Goal: Transaction & Acquisition: Obtain resource

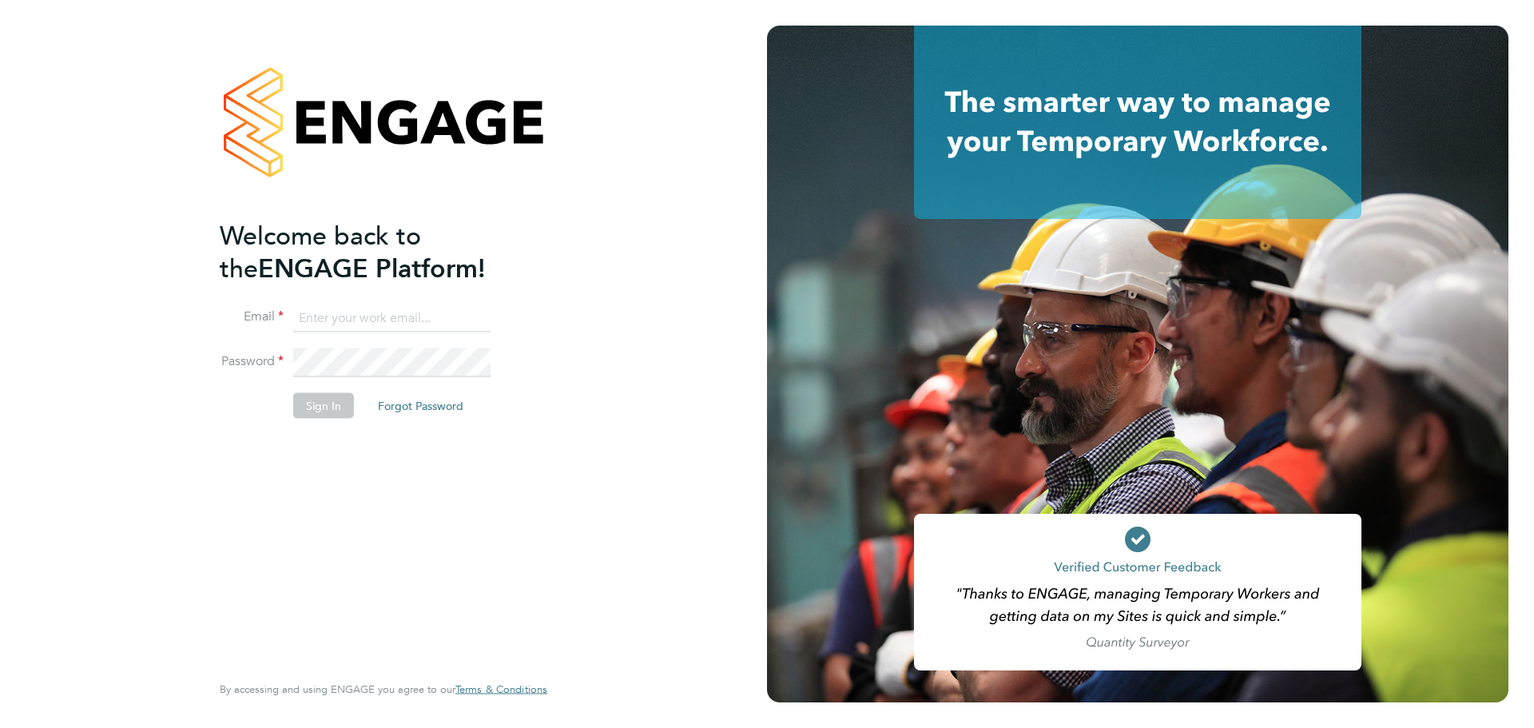
type input "wdbservices@outlook.com"
click at [310, 400] on button "Sign In" at bounding box center [323, 406] width 61 height 26
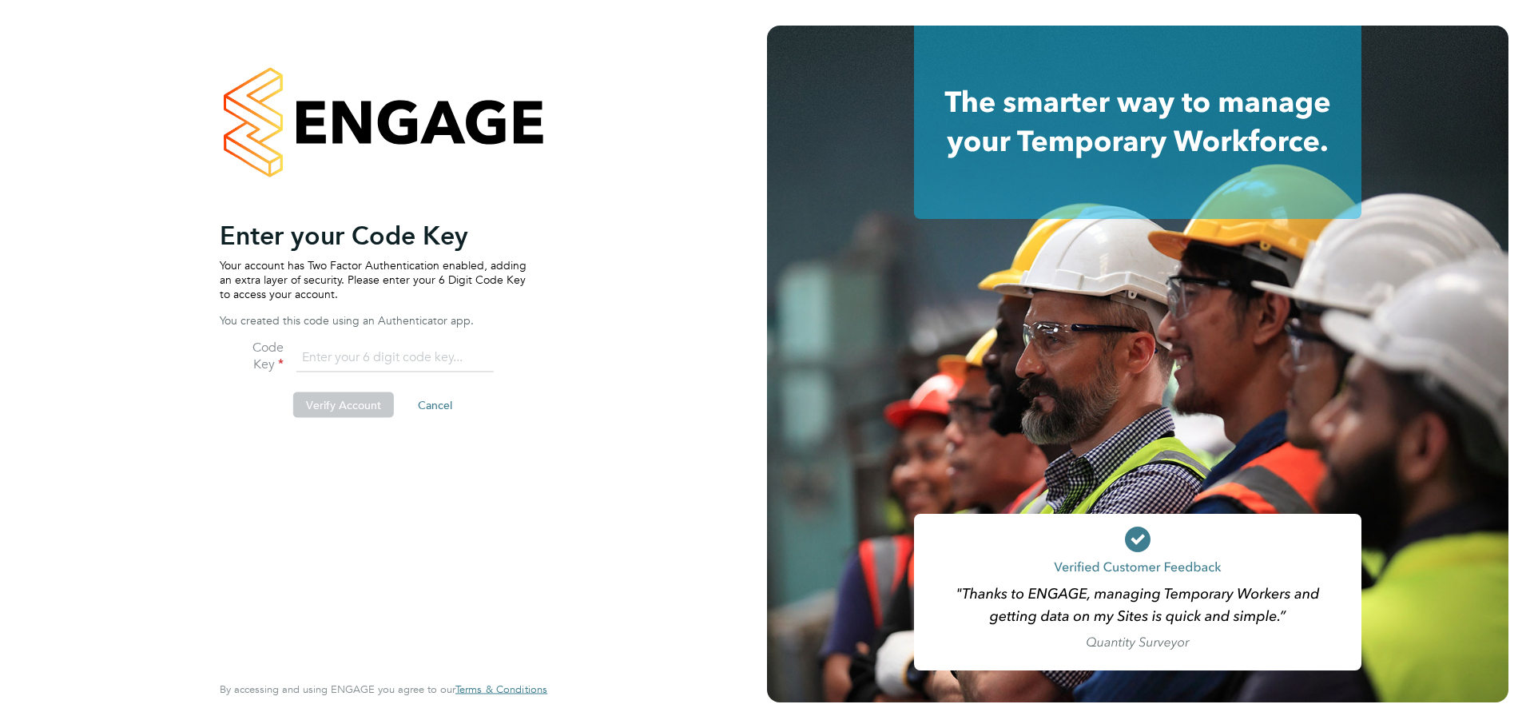
click at [306, 356] on input "number" at bounding box center [394, 357] width 197 height 29
type input "409501"
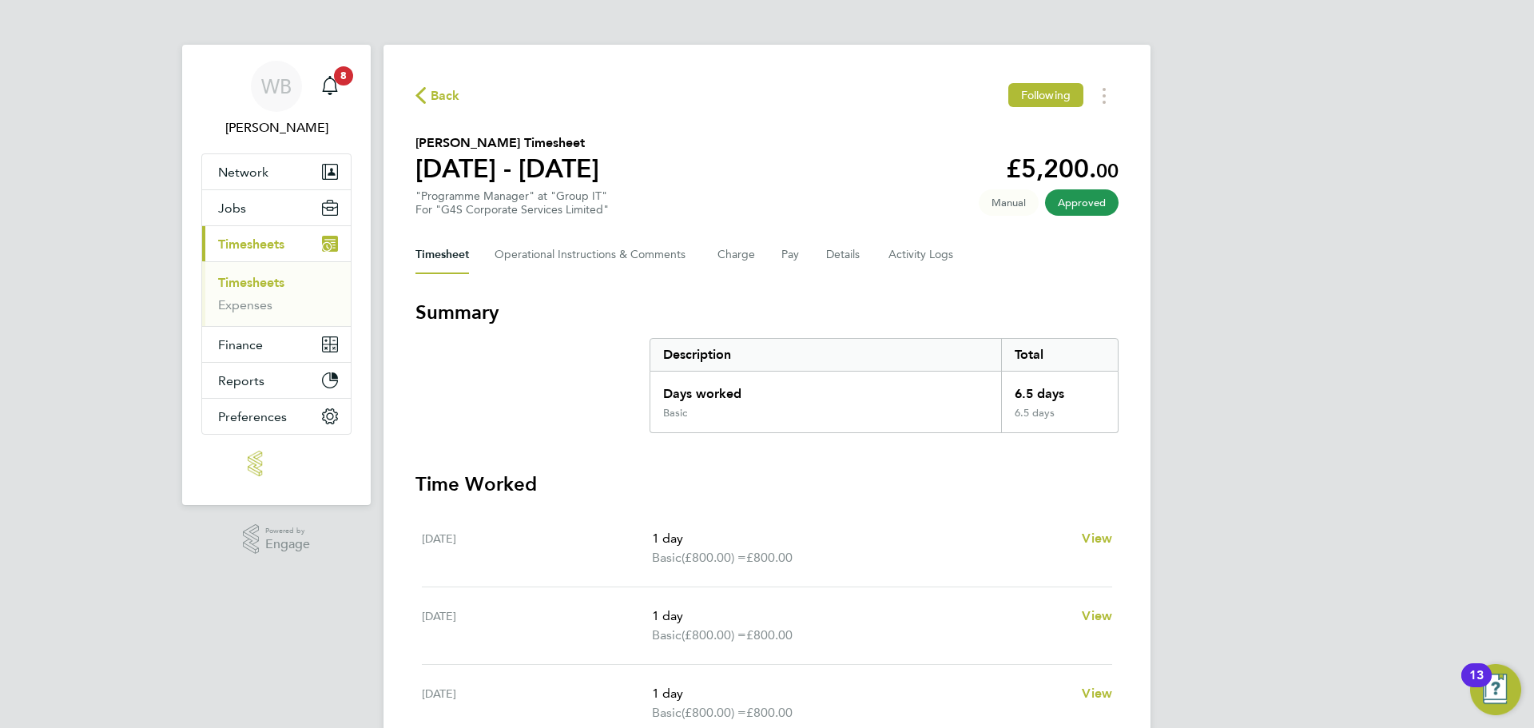
click at [263, 285] on link "Timesheets" at bounding box center [251, 282] width 66 height 15
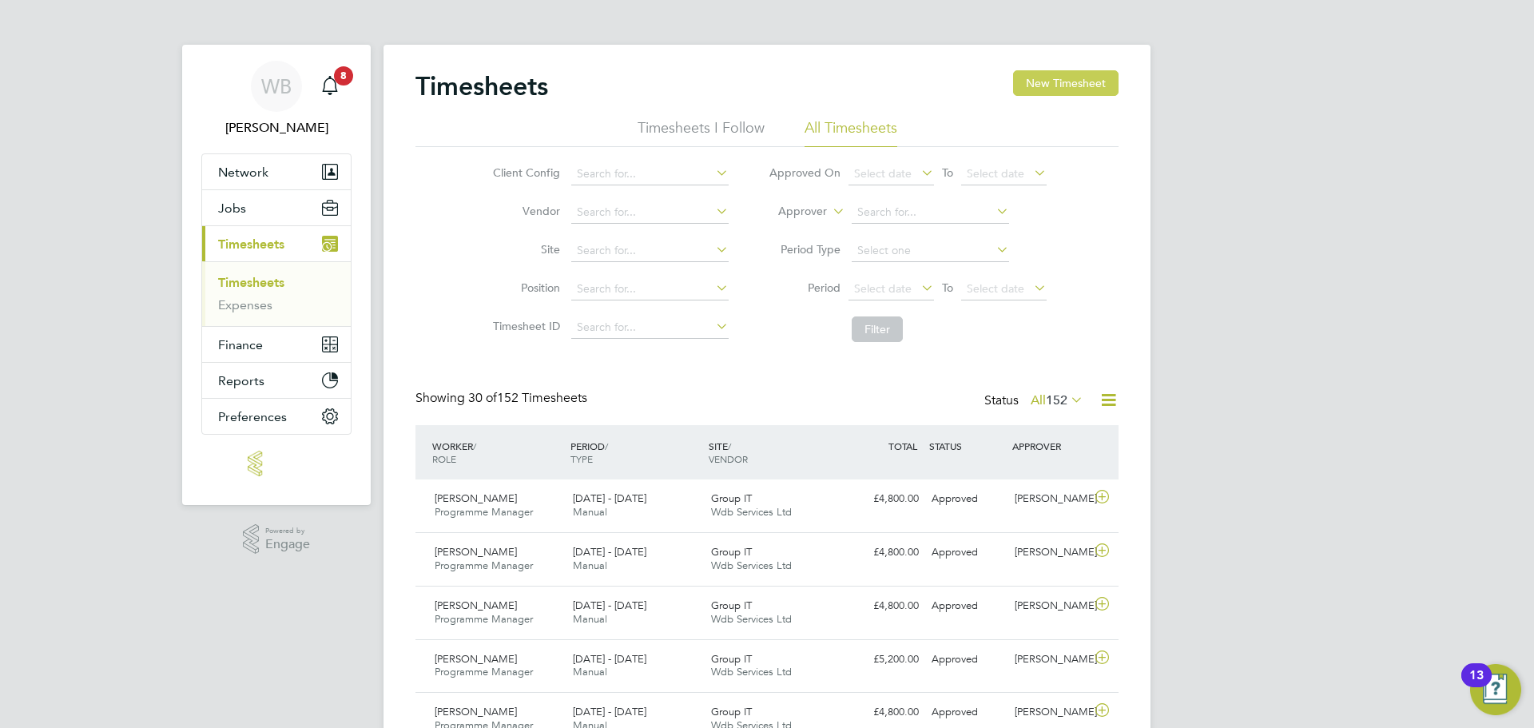
click at [1070, 90] on button "New Timesheet" at bounding box center [1065, 83] width 105 height 26
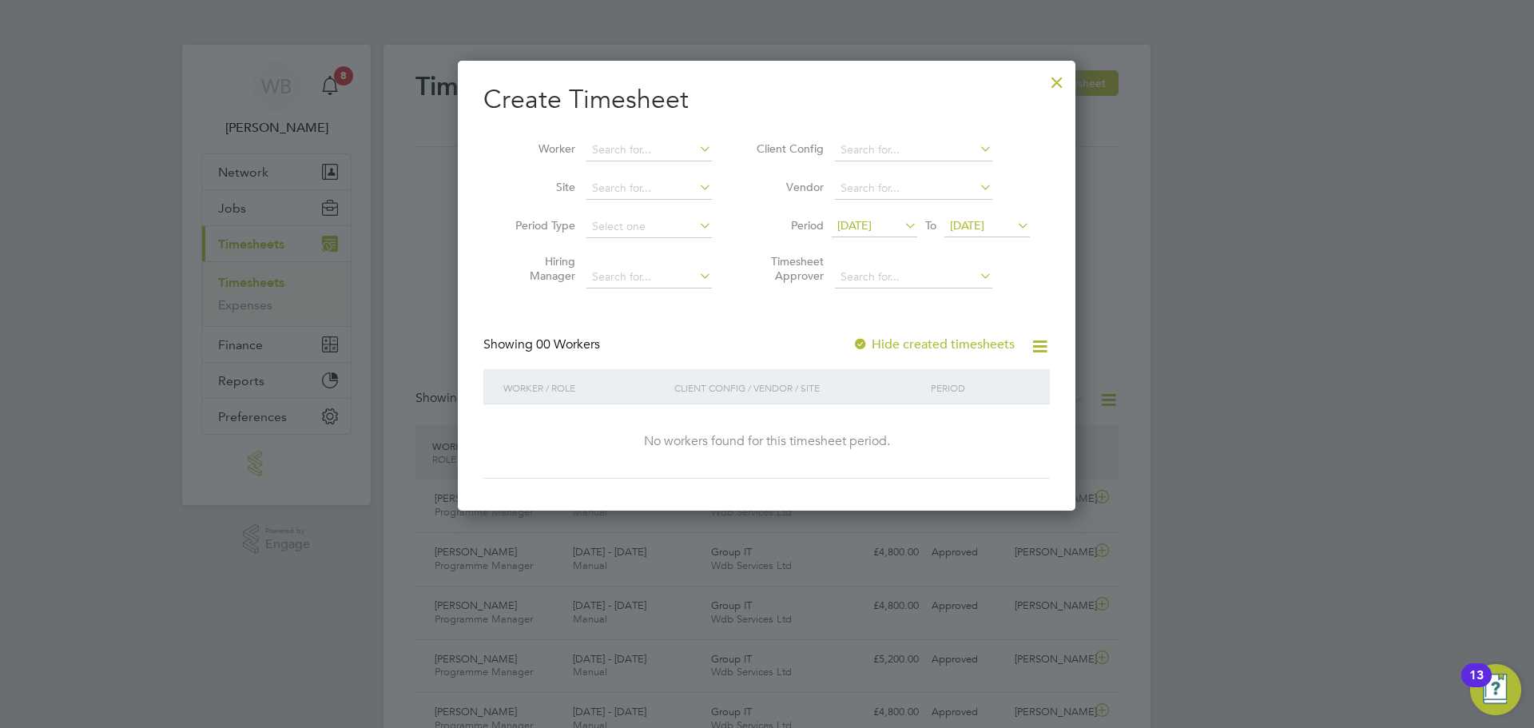
click at [1059, 81] on div at bounding box center [1057, 78] width 29 height 29
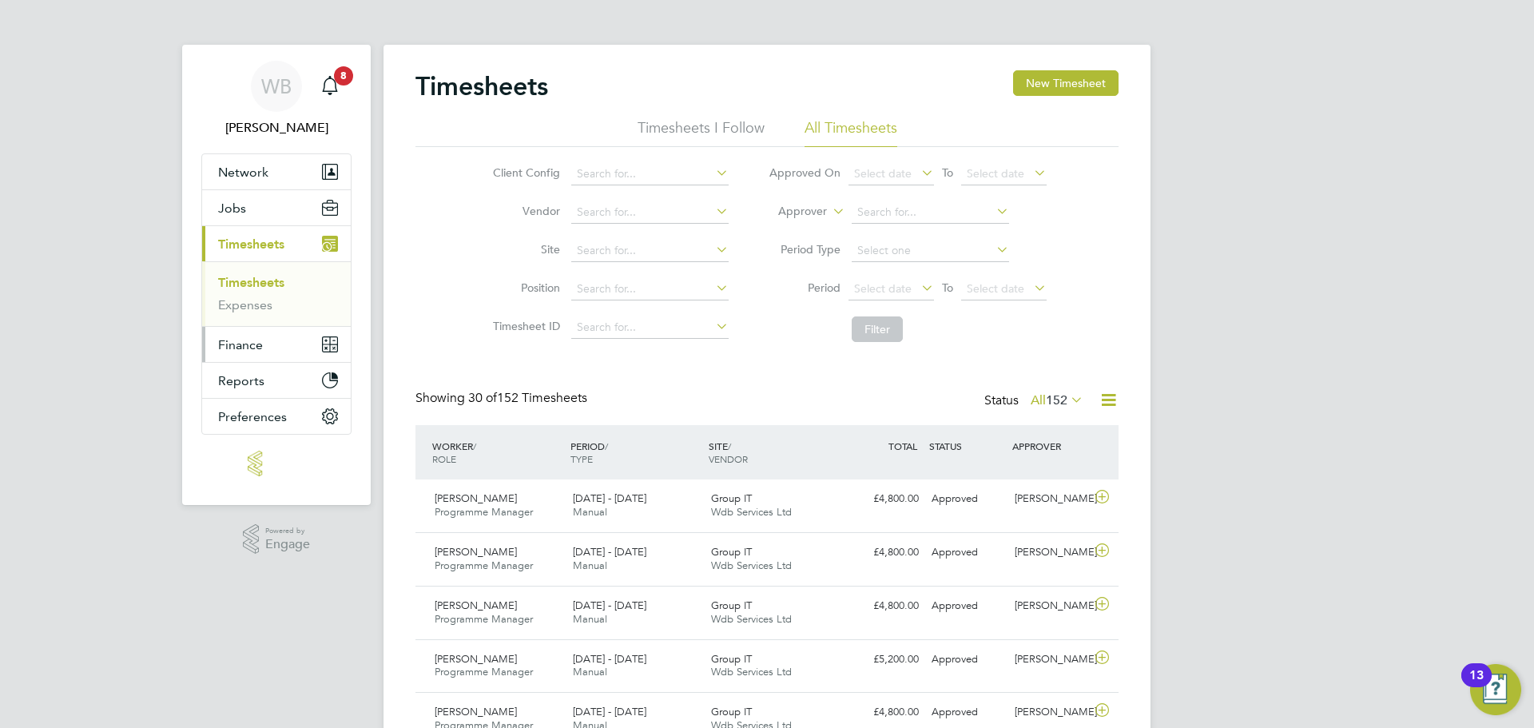
click at [234, 346] on span "Finance" at bounding box center [240, 344] width 45 height 15
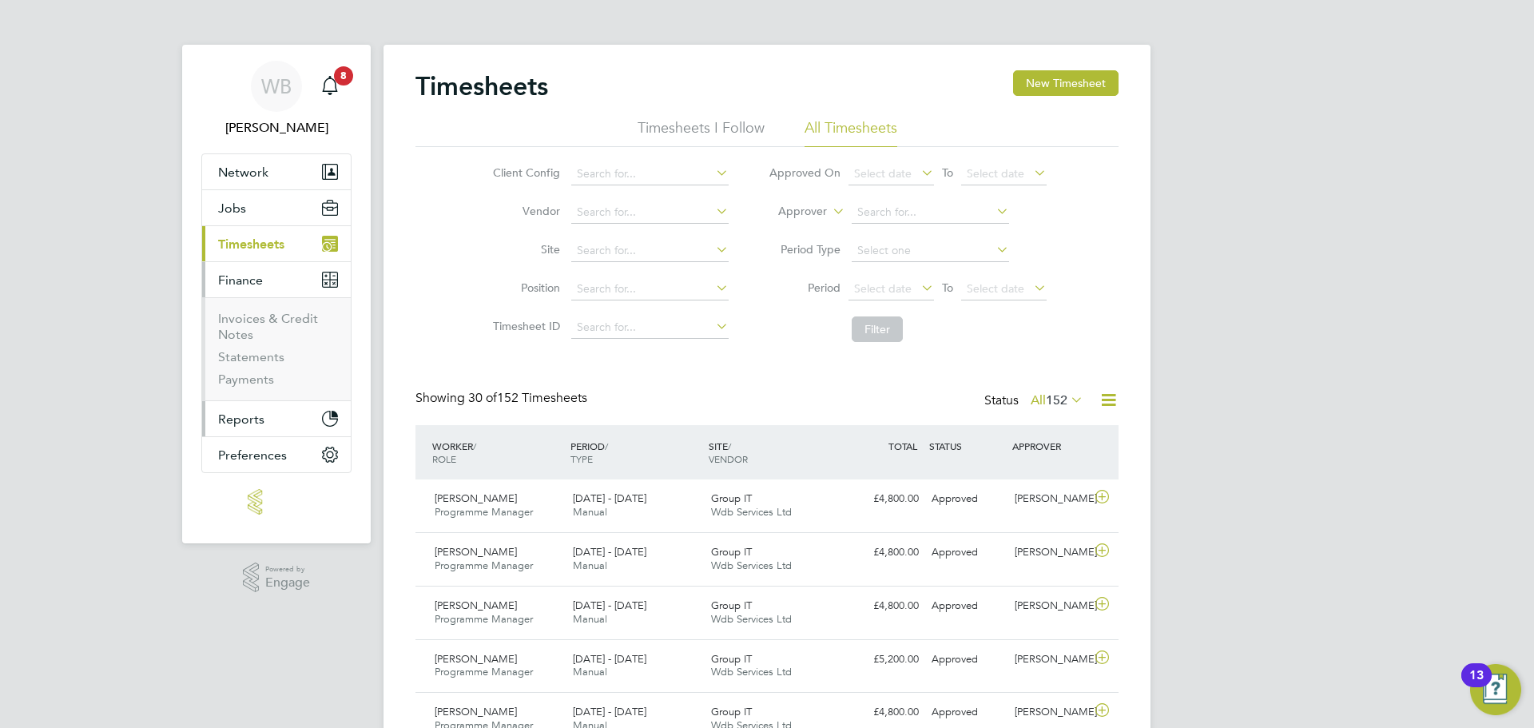
click at [244, 418] on span "Reports" at bounding box center [241, 419] width 46 height 15
click at [237, 279] on span "Finance" at bounding box center [240, 280] width 45 height 15
click at [243, 328] on link "Invoices & Credit Notes" at bounding box center [268, 326] width 100 height 31
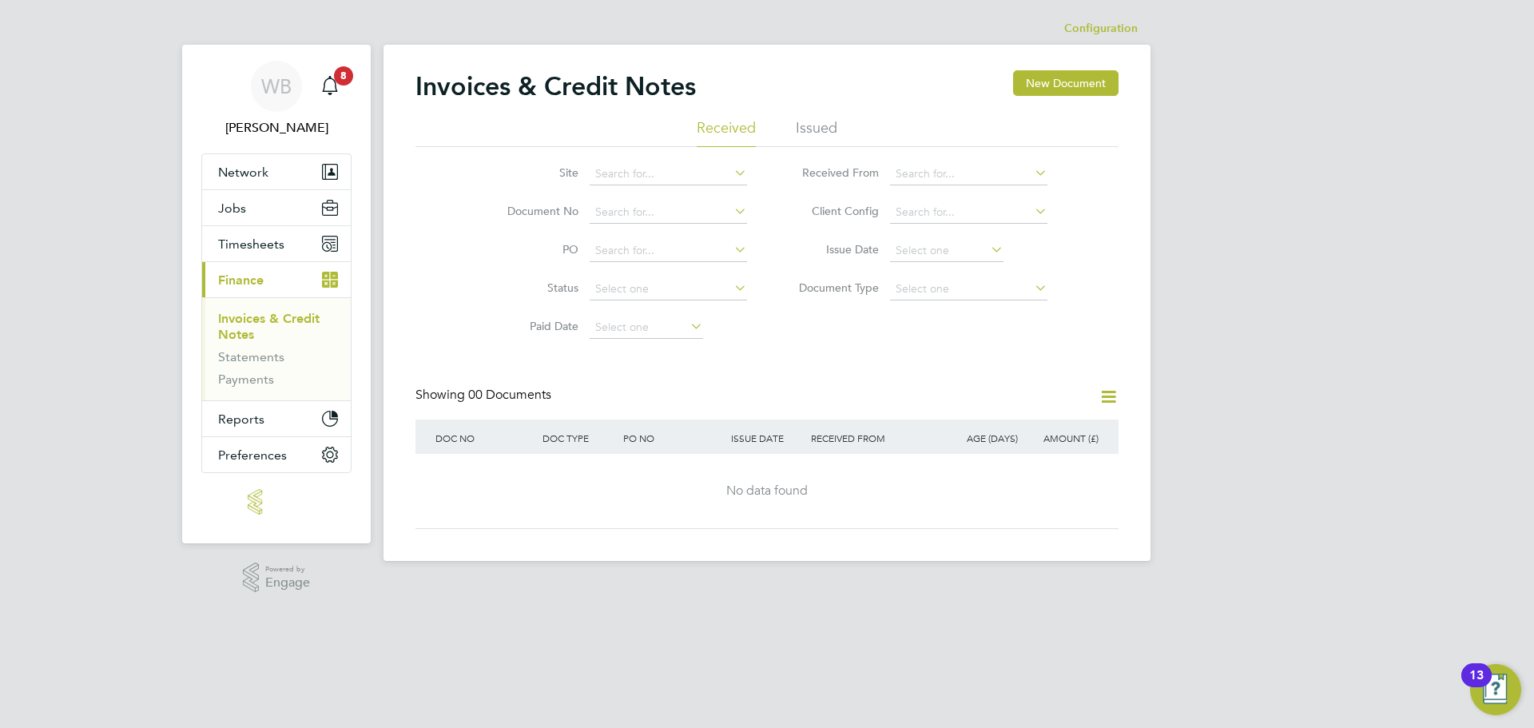
click at [826, 128] on li "Issued" at bounding box center [817, 132] width 42 height 29
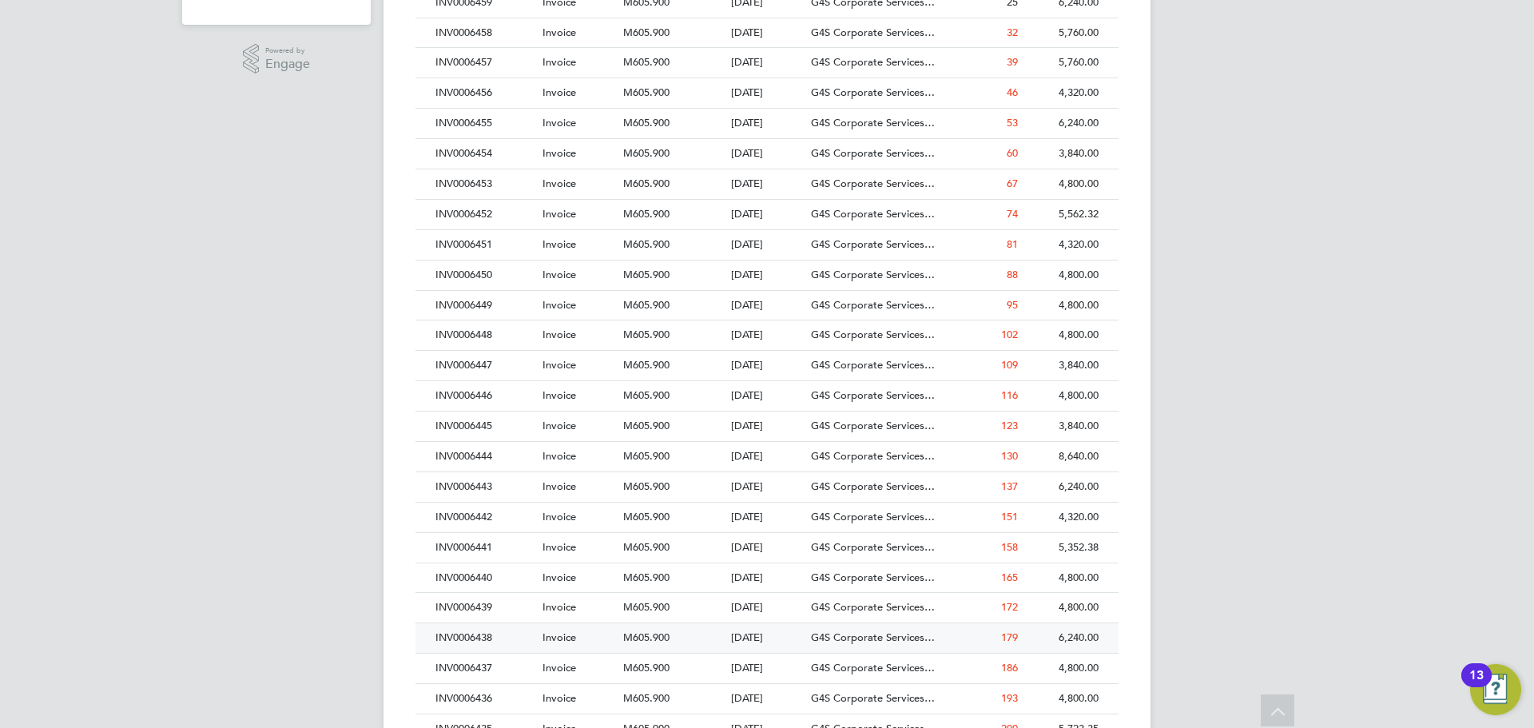
scroll to position [539, 0]
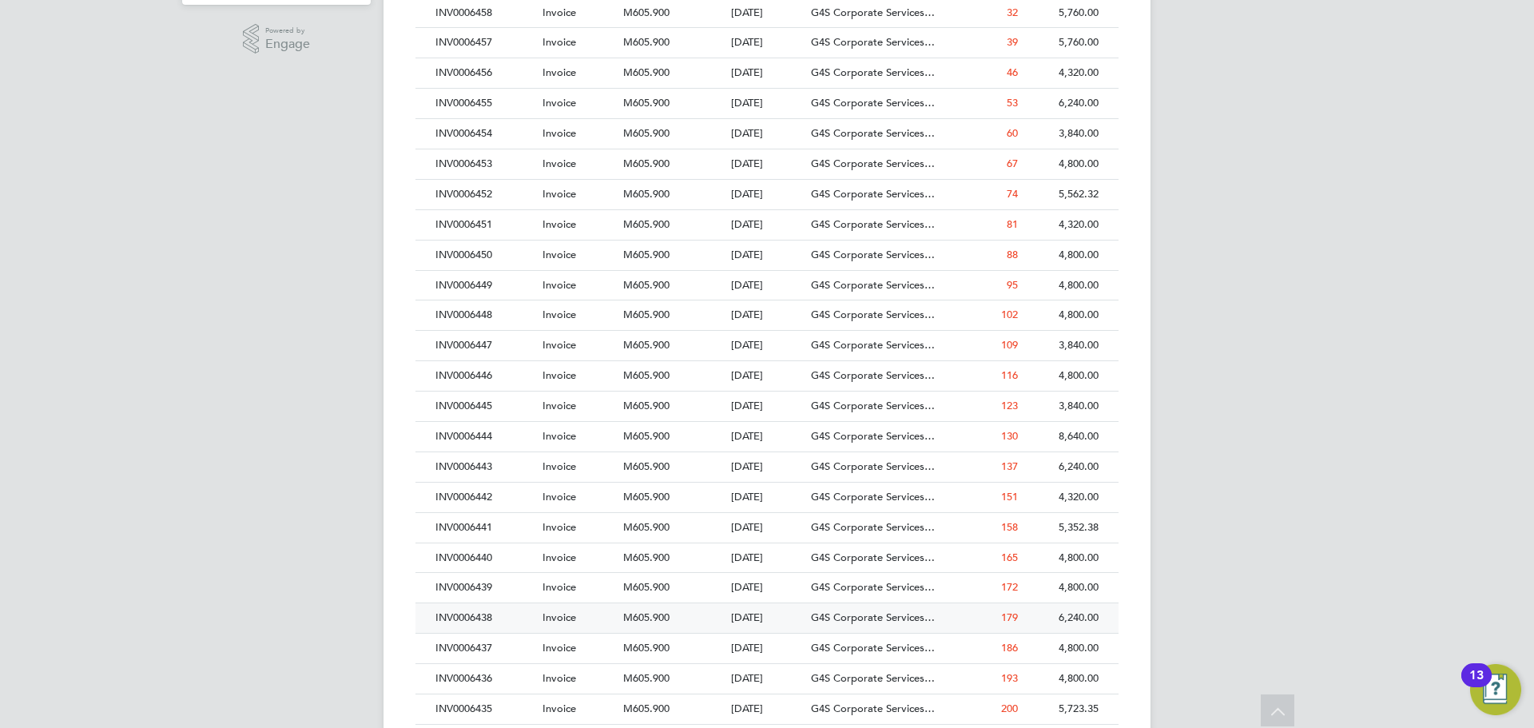
click at [634, 619] on span "M605.900" at bounding box center [646, 618] width 46 height 14
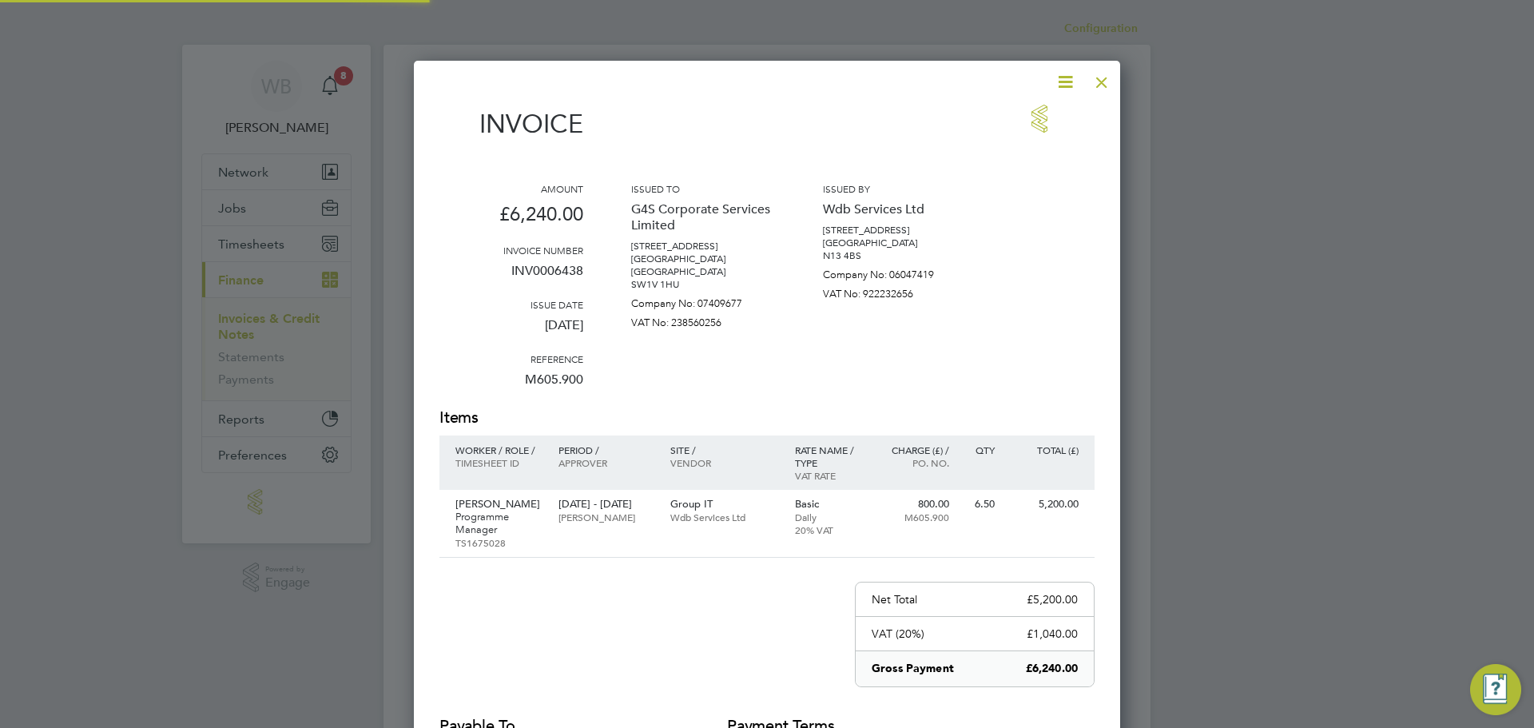
scroll to position [830, 707]
click at [1061, 82] on icon at bounding box center [1066, 82] width 20 height 20
click at [1048, 114] on li "Download Invoice" at bounding box center [1017, 120] width 110 height 22
click at [1098, 80] on div at bounding box center [1102, 78] width 29 height 29
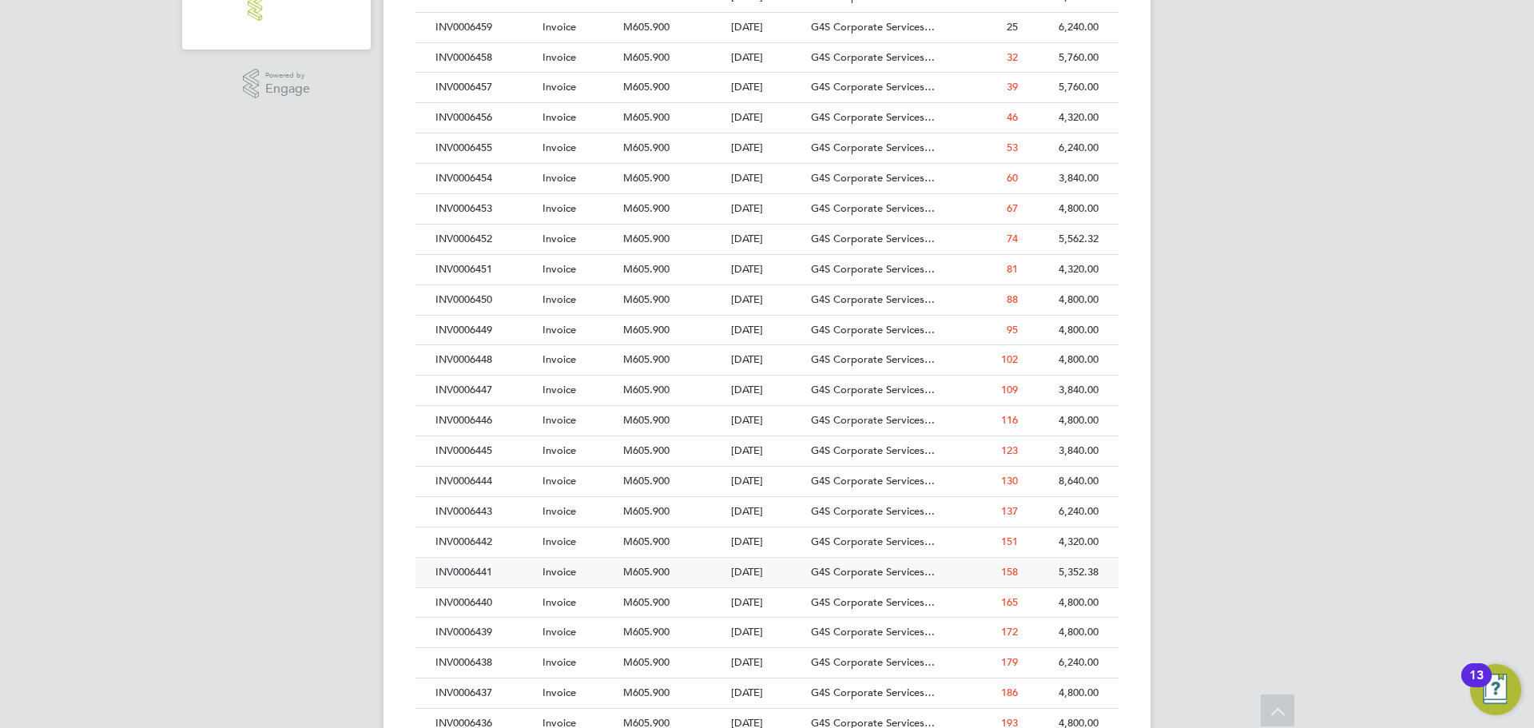
scroll to position [503, 0]
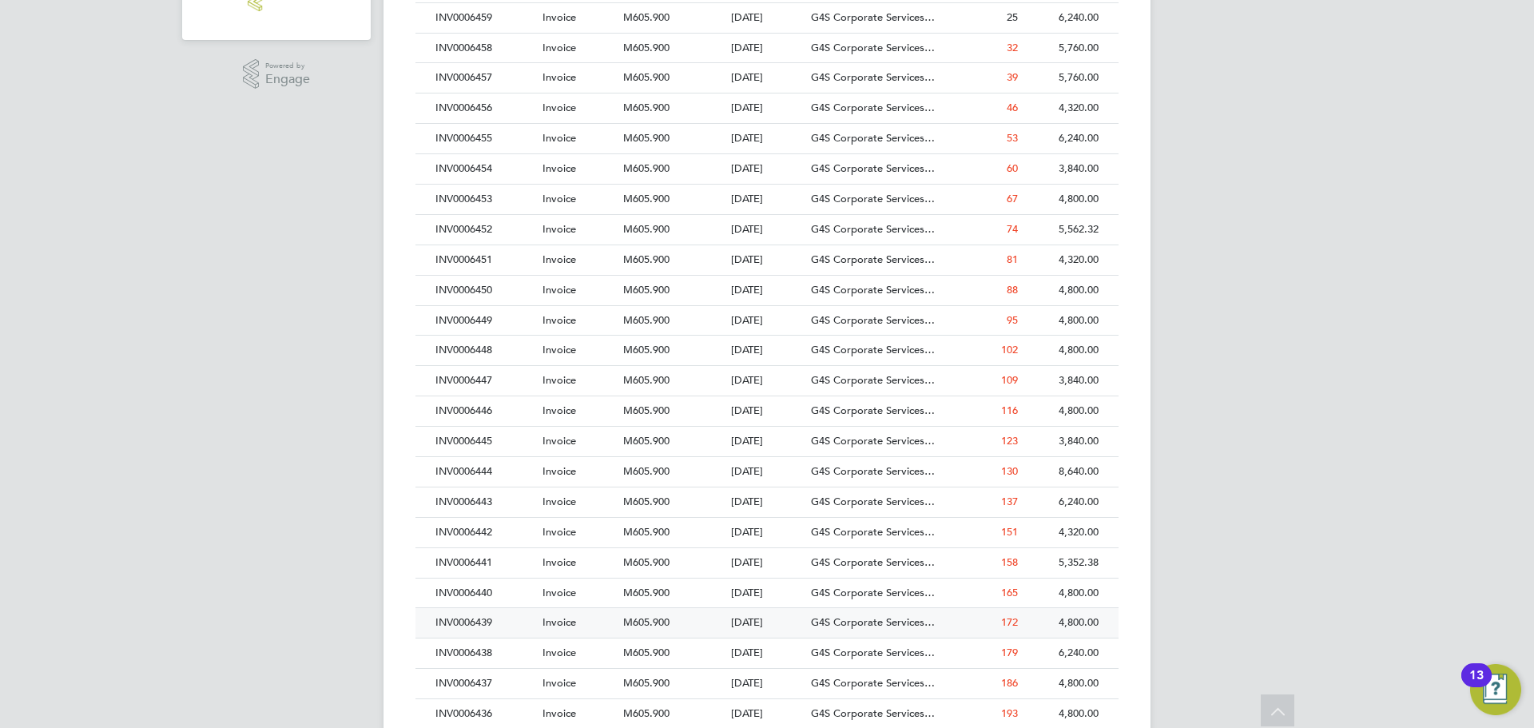
click at [535, 626] on div "INV0006439" at bounding box center [485, 623] width 107 height 30
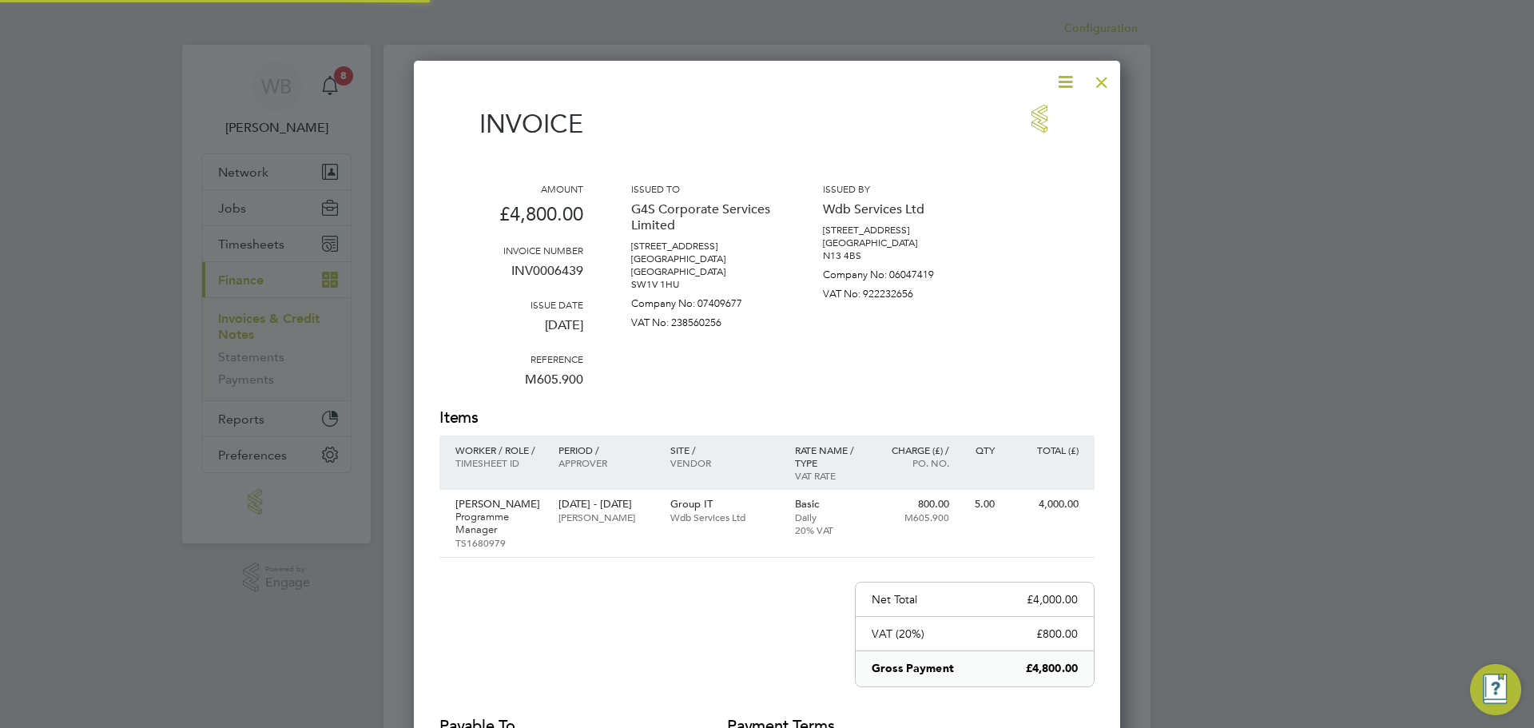
scroll to position [830, 707]
click at [1061, 85] on icon at bounding box center [1066, 82] width 20 height 20
click at [1048, 117] on li "Download Invoice" at bounding box center [1017, 120] width 110 height 22
click at [1102, 86] on div at bounding box center [1102, 78] width 29 height 29
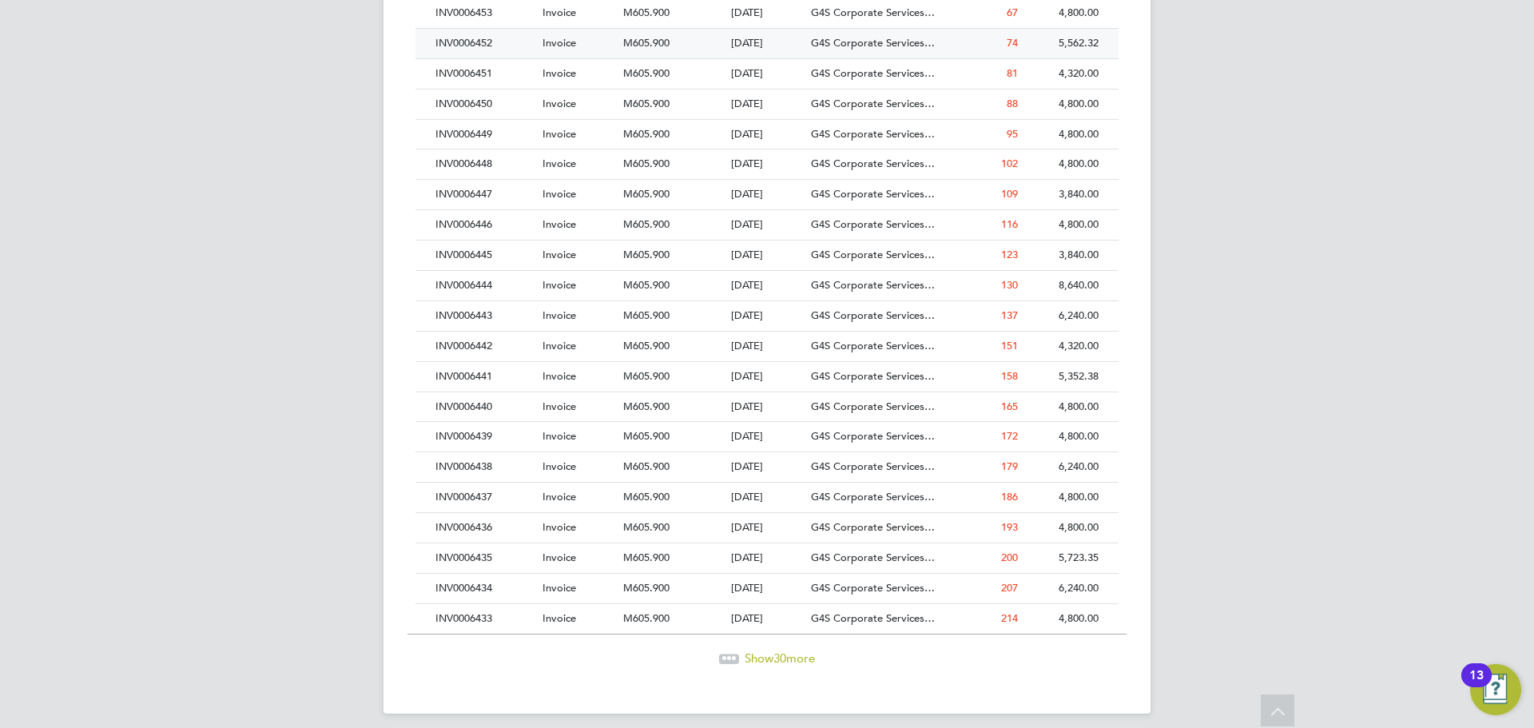
scroll to position [690, 0]
click at [933, 404] on span "G4S Corporate Services…" at bounding box center [873, 406] width 124 height 14
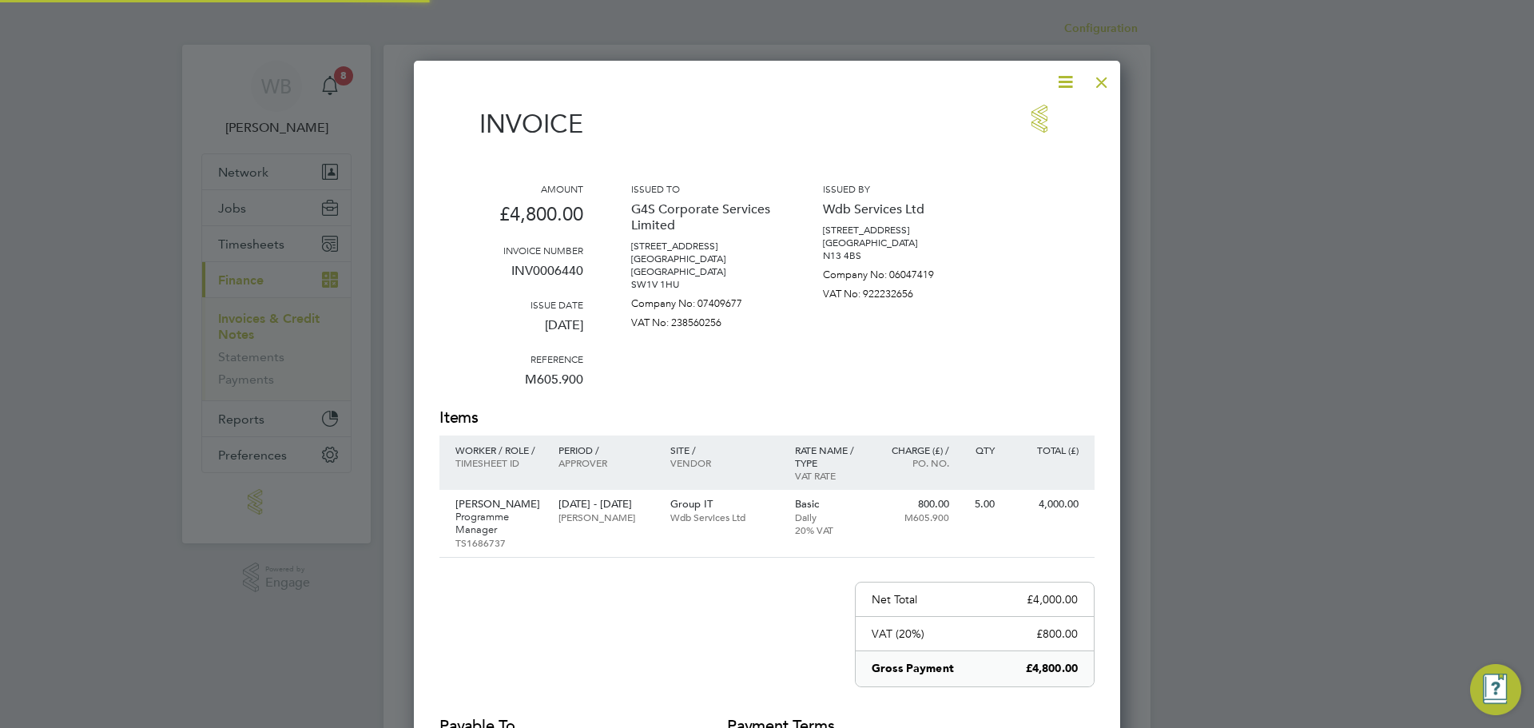
scroll to position [830, 707]
click at [1060, 83] on icon at bounding box center [1066, 82] width 20 height 20
click at [1021, 121] on li "Download Invoice" at bounding box center [1017, 120] width 110 height 22
click at [1104, 81] on div at bounding box center [1102, 78] width 29 height 29
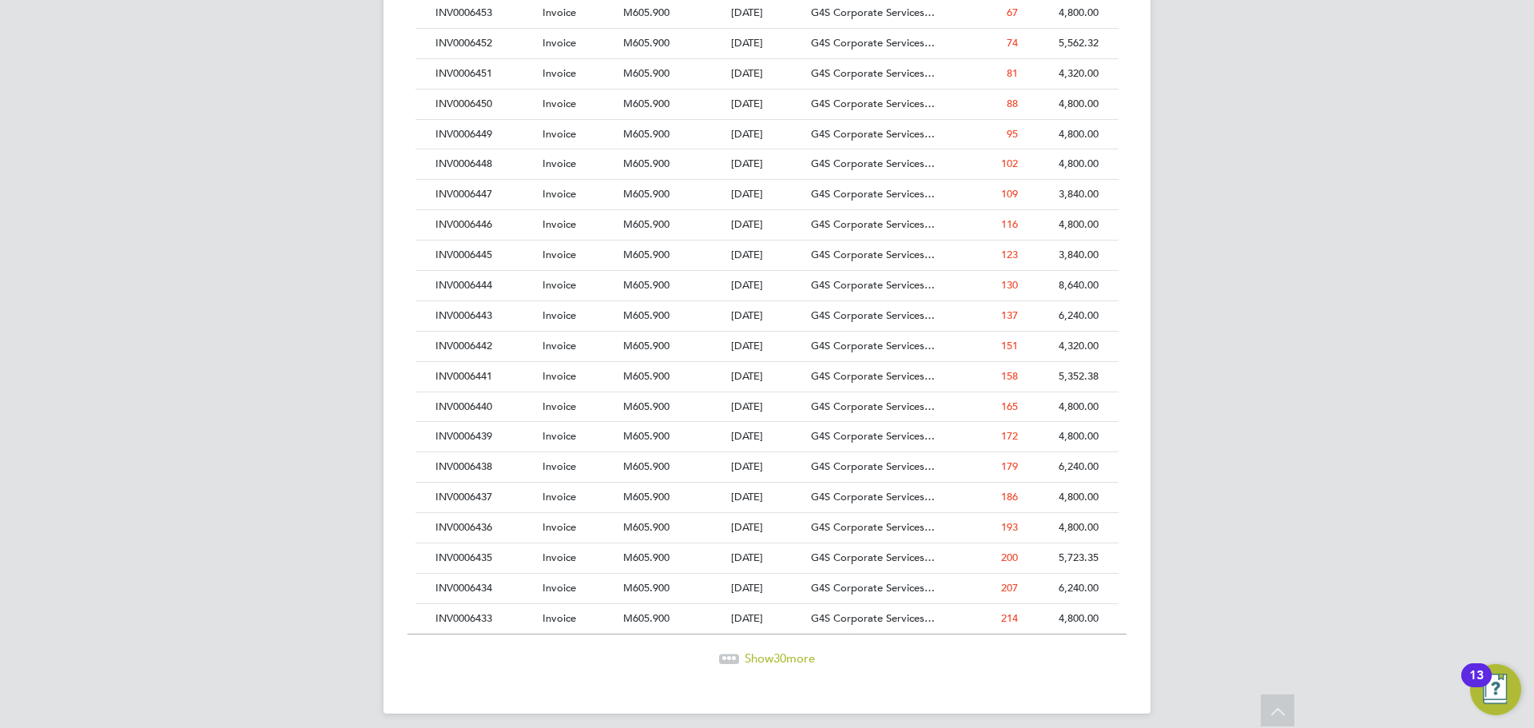
scroll to position [701, 0]
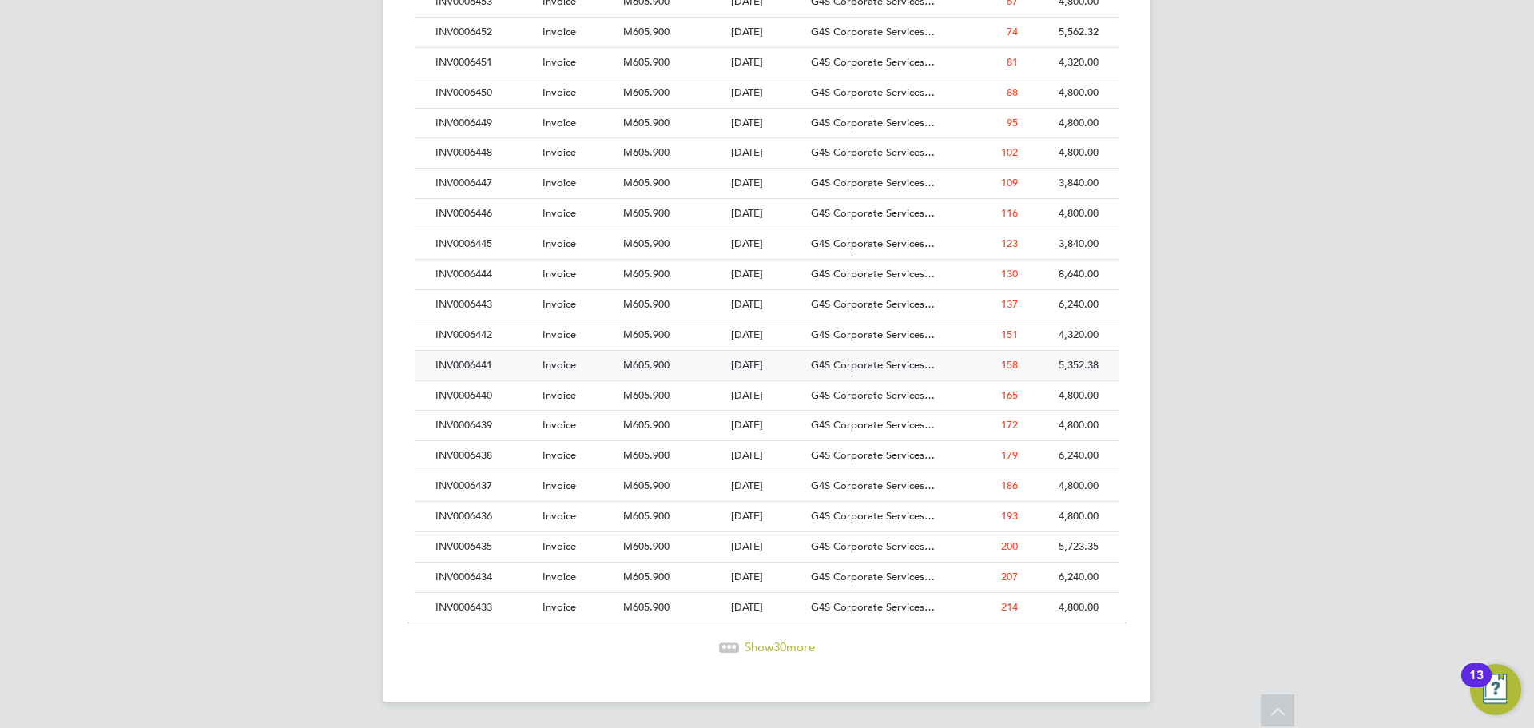
click at [563, 366] on span "Invoice" at bounding box center [560, 365] width 34 height 14
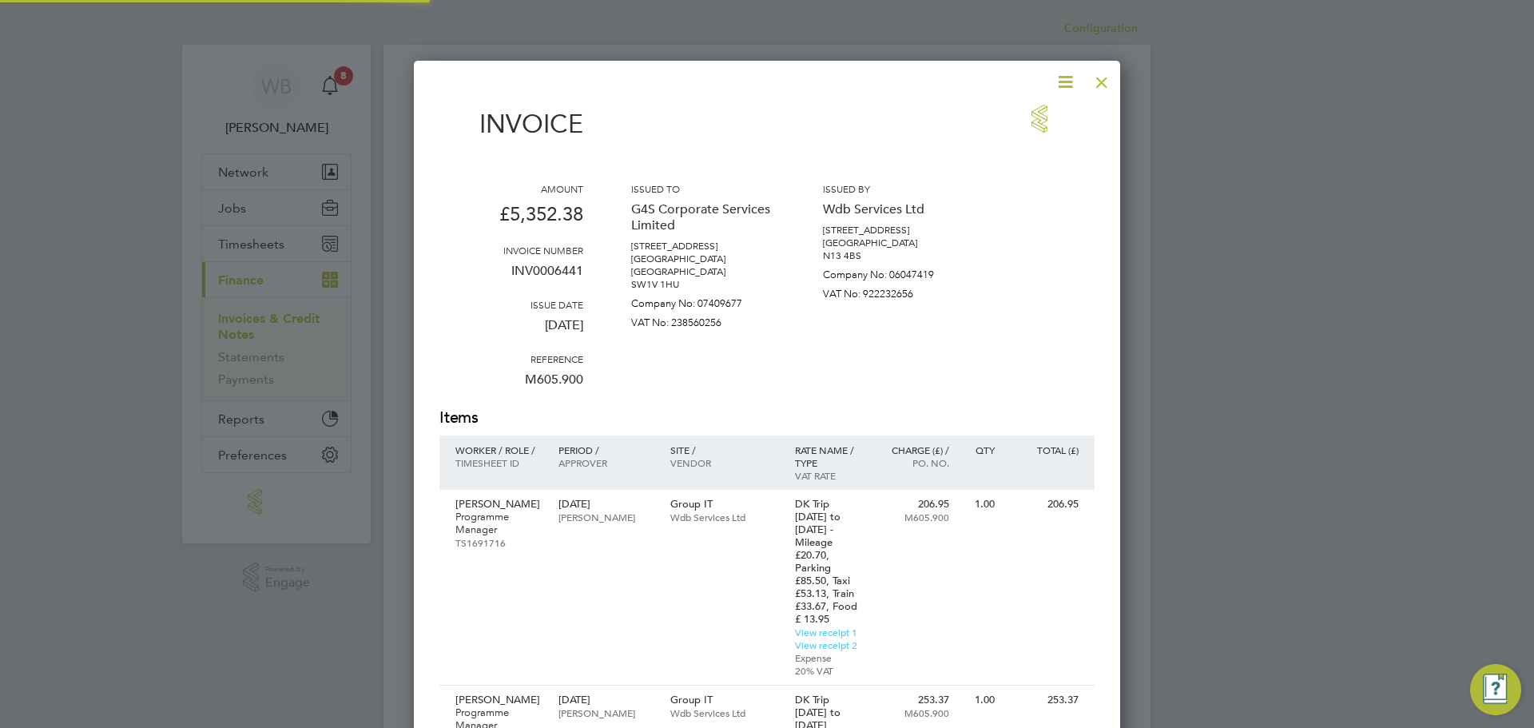
scroll to position [1184, 707]
click at [1069, 82] on icon at bounding box center [1066, 82] width 20 height 20
click at [1024, 122] on li "Download Invoice" at bounding box center [1017, 120] width 110 height 22
click at [1099, 82] on div at bounding box center [1102, 78] width 29 height 29
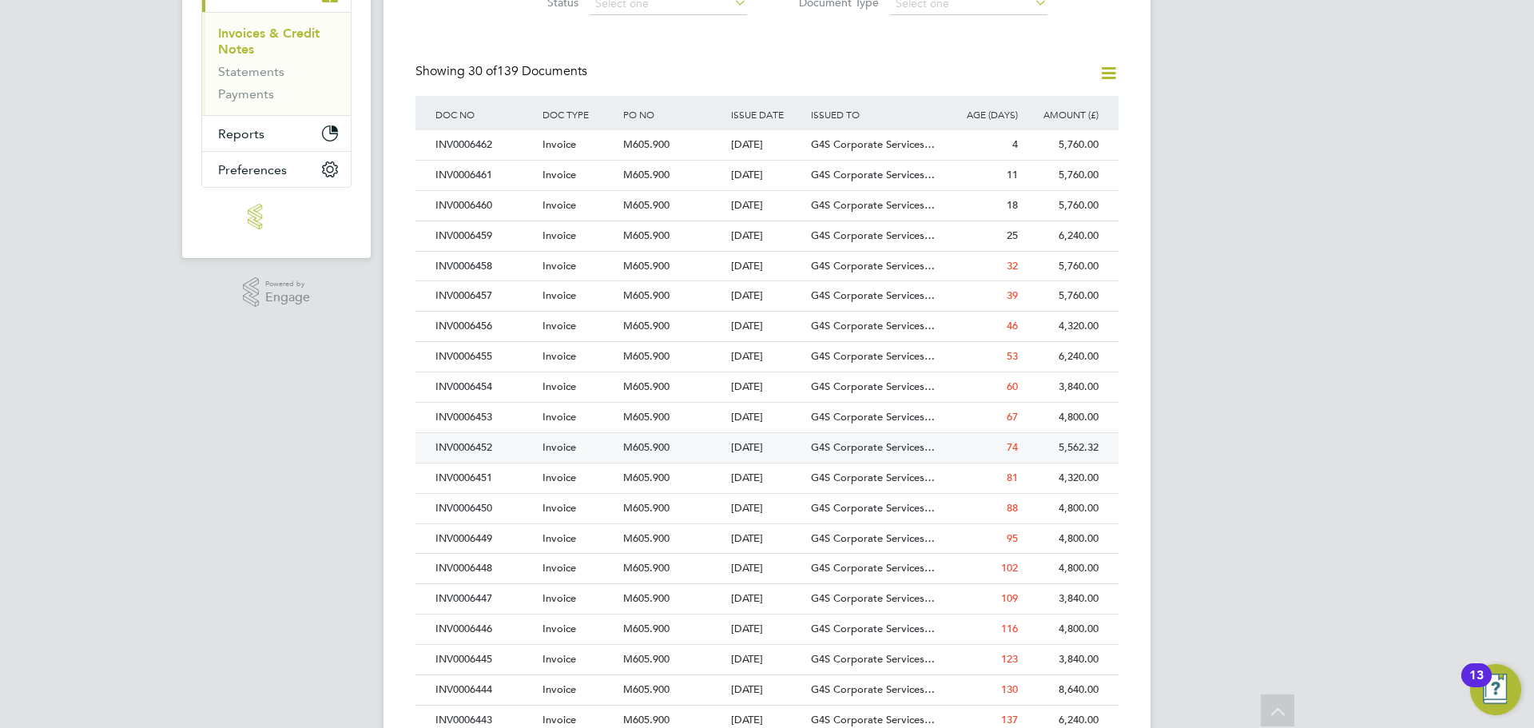
scroll to position [318, 0]
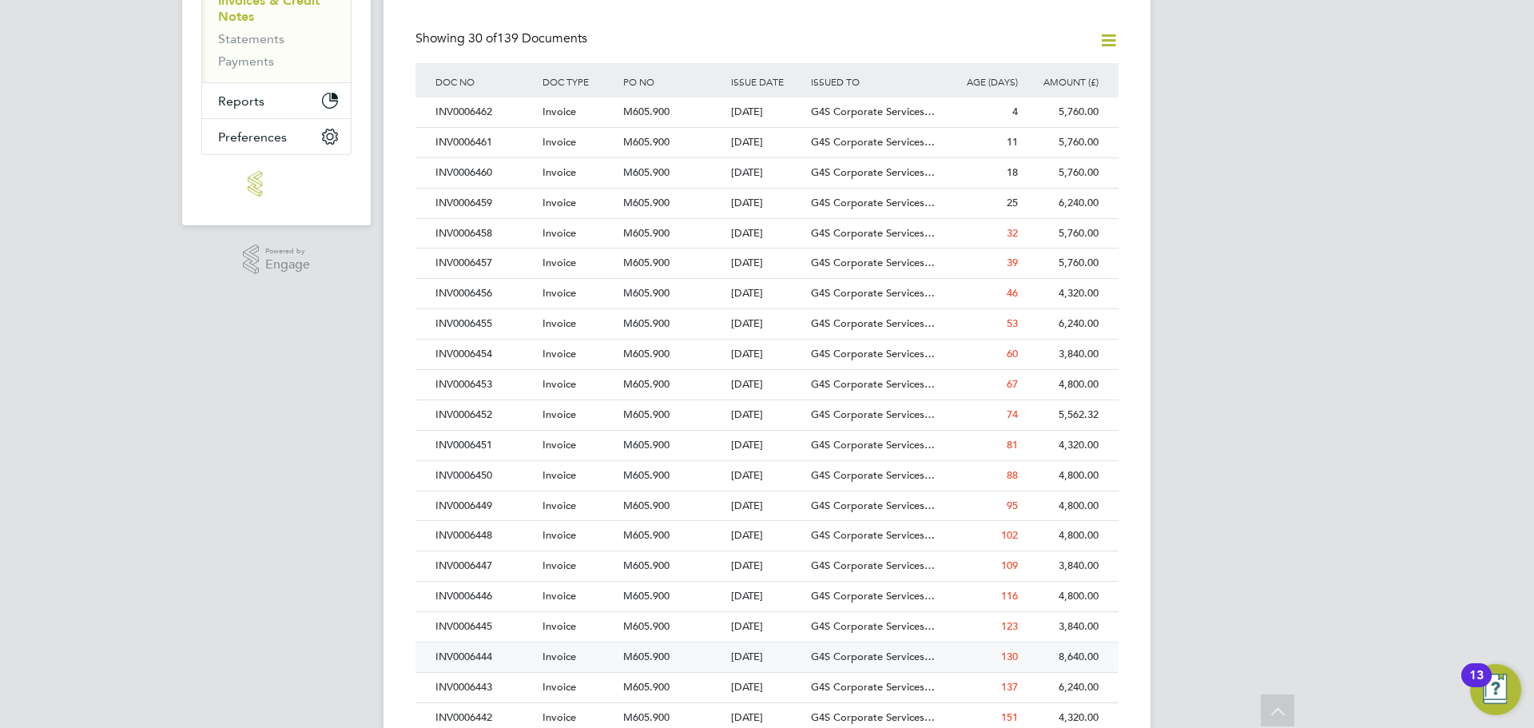
click at [474, 656] on div "INV0006444" at bounding box center [485, 658] width 107 height 30
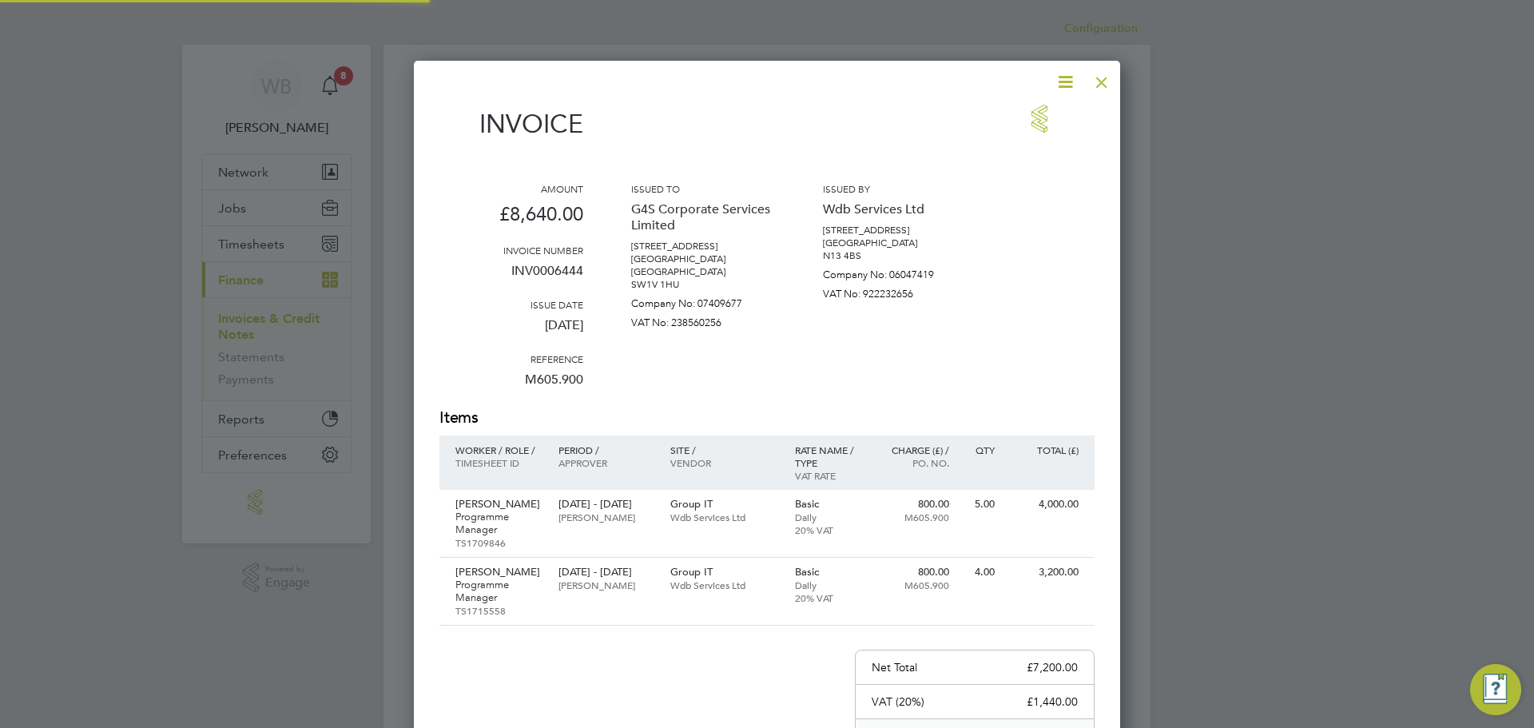
scroll to position [898, 707]
click at [1059, 89] on icon at bounding box center [1066, 82] width 20 height 20
click at [1057, 123] on li "Download Invoice" at bounding box center [1017, 120] width 110 height 22
click at [1100, 86] on div at bounding box center [1102, 78] width 29 height 29
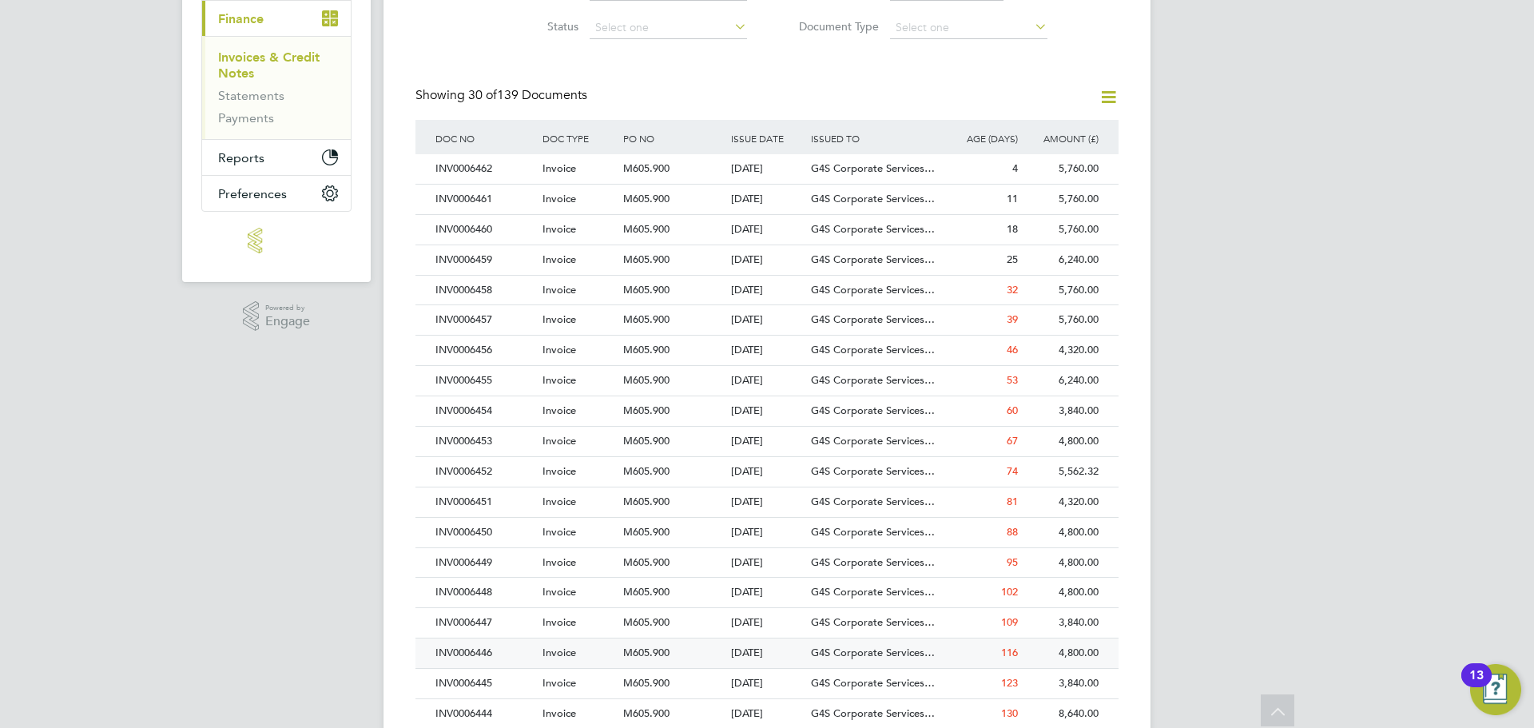
scroll to position [262, 0]
click at [498, 676] on div "INV0006445" at bounding box center [485, 683] width 107 height 30
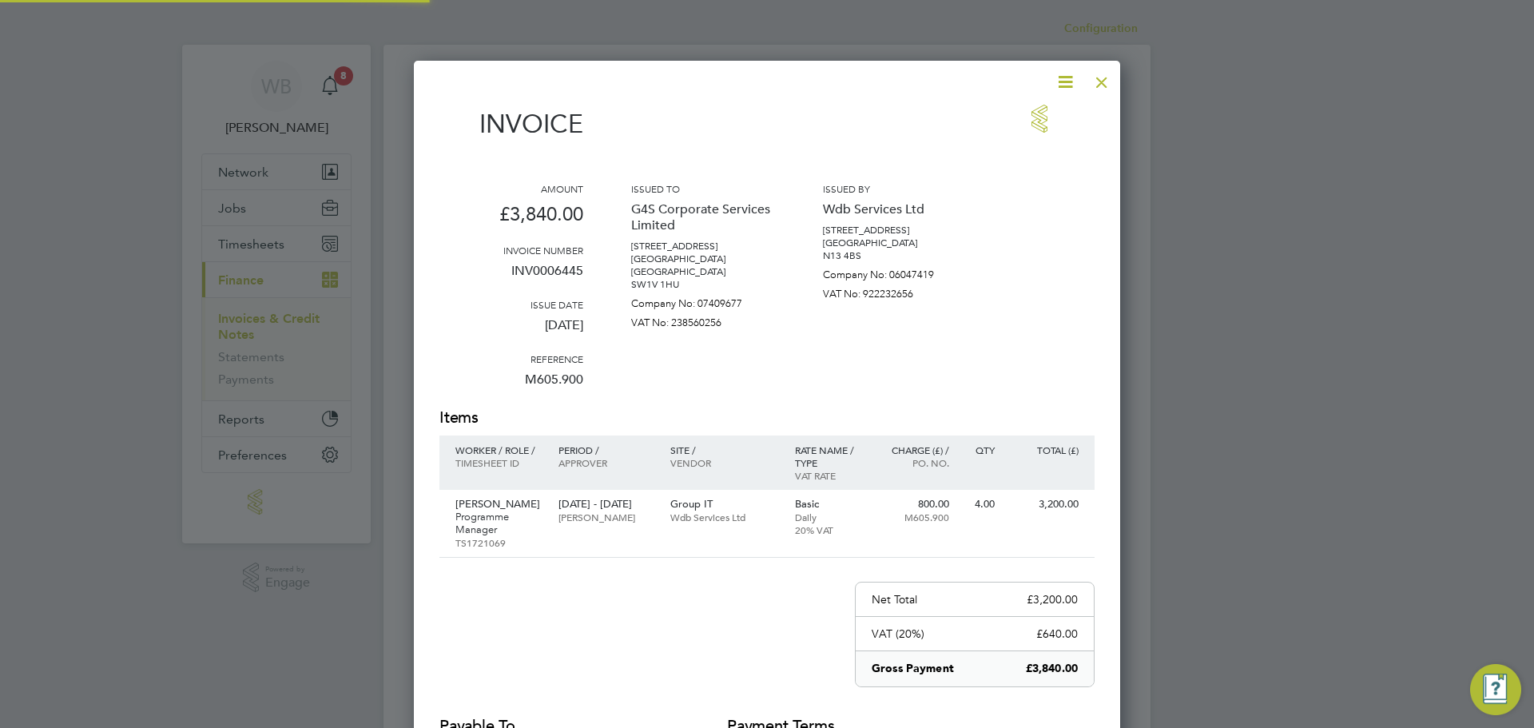
scroll to position [830, 707]
click at [1065, 79] on icon at bounding box center [1066, 82] width 20 height 20
click at [1039, 113] on li "Download Invoice" at bounding box center [1017, 120] width 110 height 22
click at [1109, 80] on div at bounding box center [1102, 78] width 29 height 29
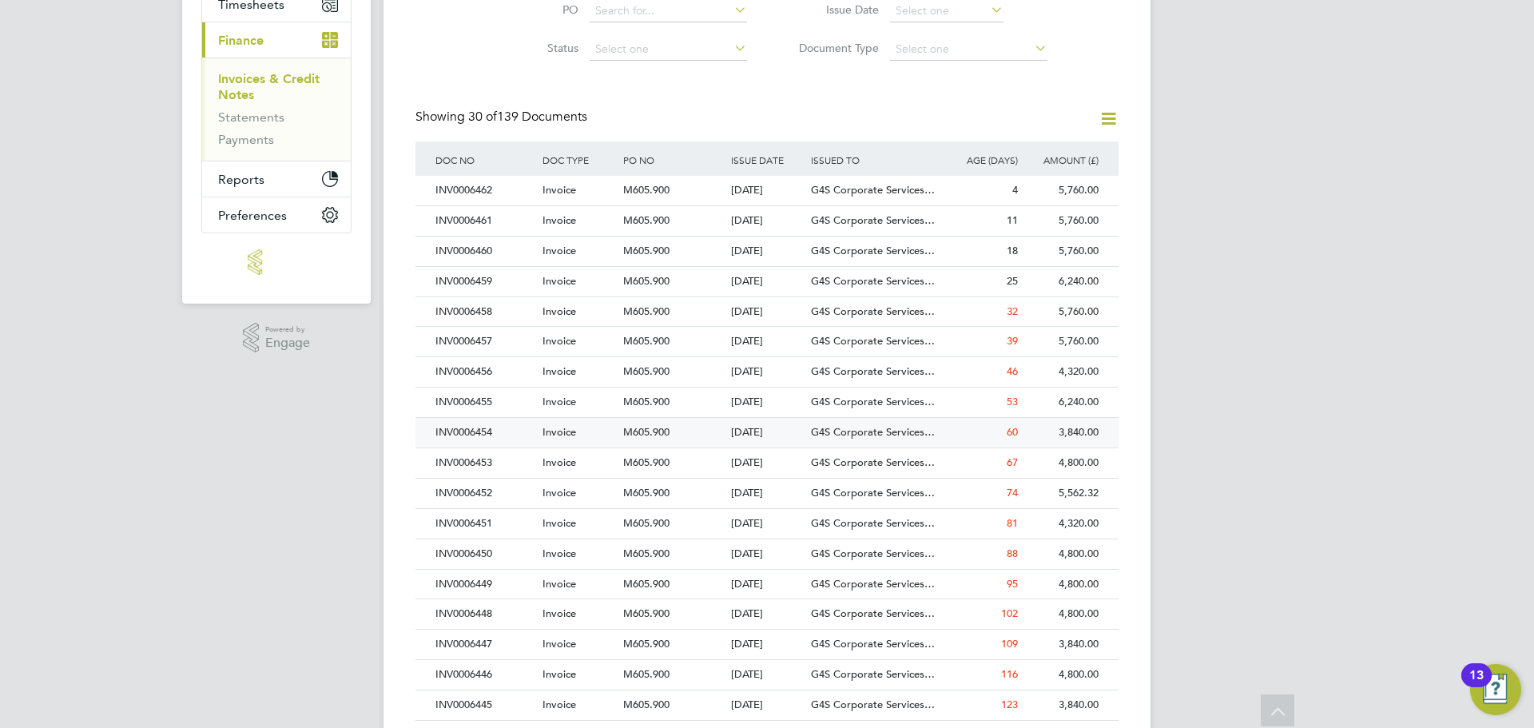
scroll to position [254, 0]
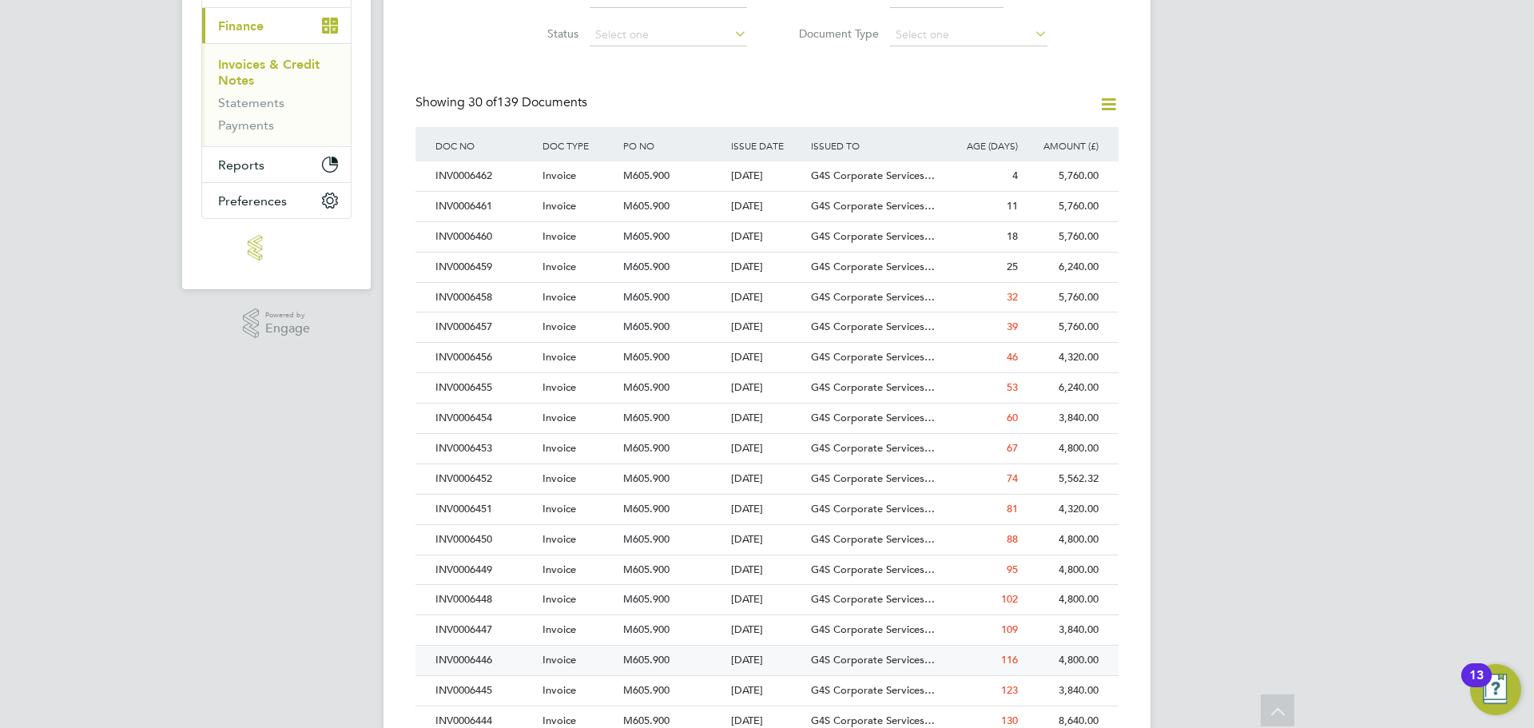
click at [560, 661] on span "Invoice" at bounding box center [560, 660] width 34 height 14
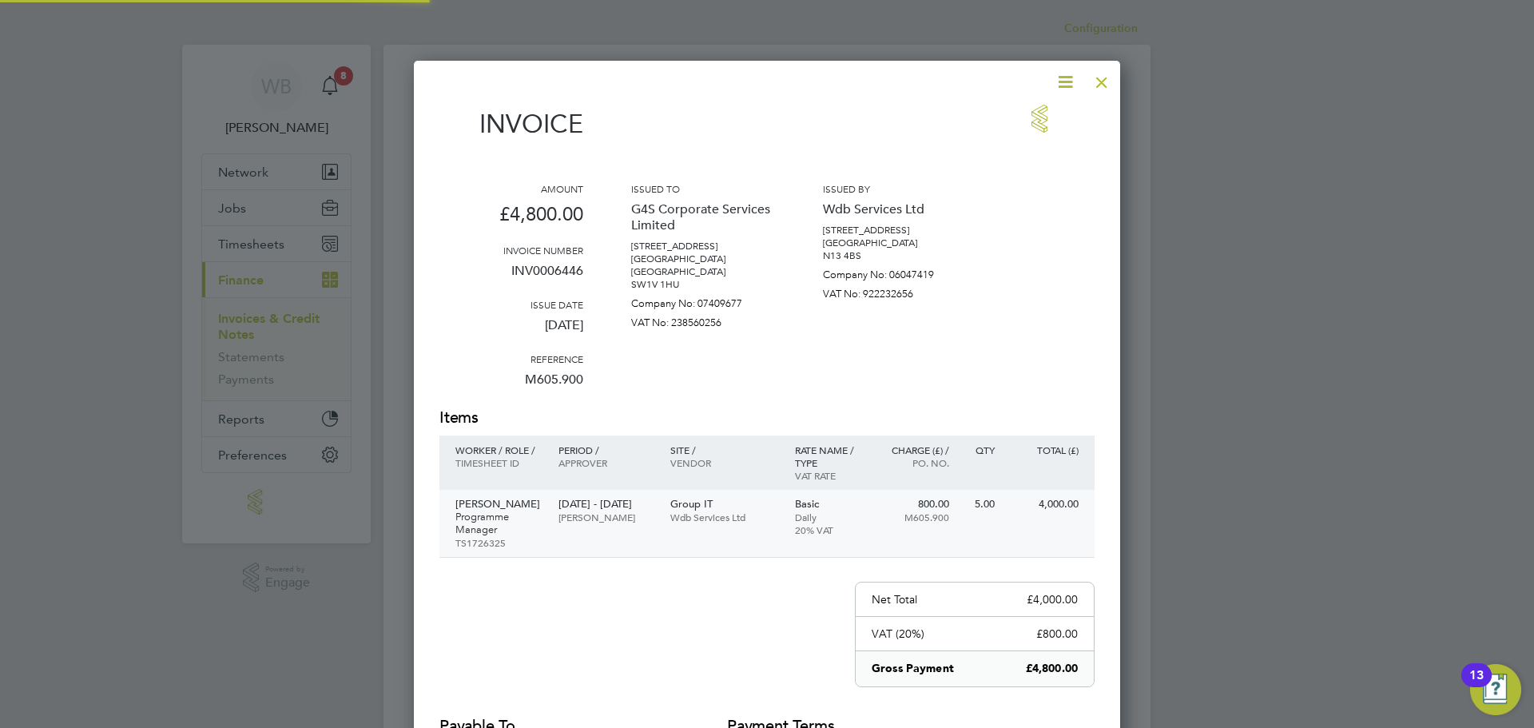
scroll to position [830, 707]
click at [1068, 83] on icon at bounding box center [1066, 82] width 20 height 20
click at [1033, 121] on li "Download Invoice" at bounding box center [1017, 120] width 110 height 22
click at [1096, 83] on div at bounding box center [1102, 78] width 29 height 29
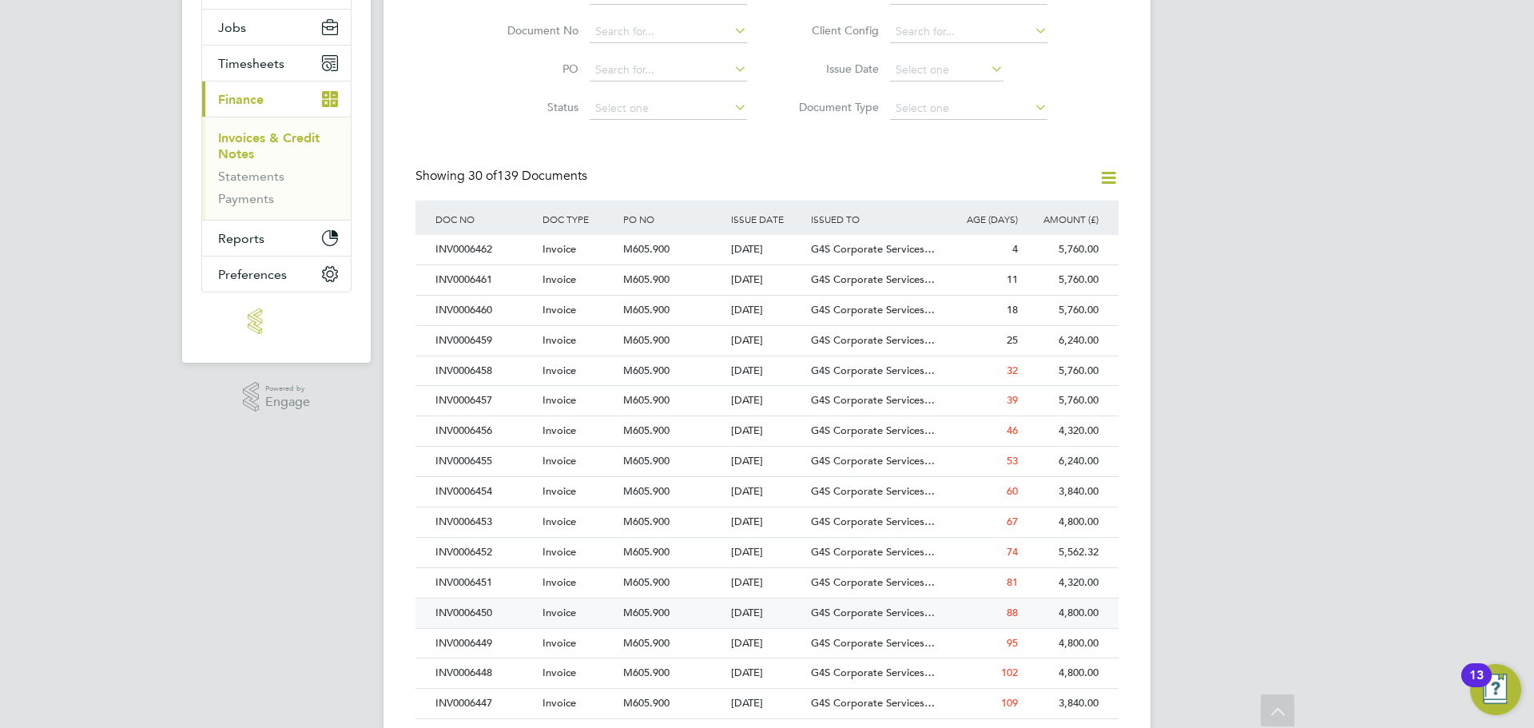
scroll to position [191, 0]
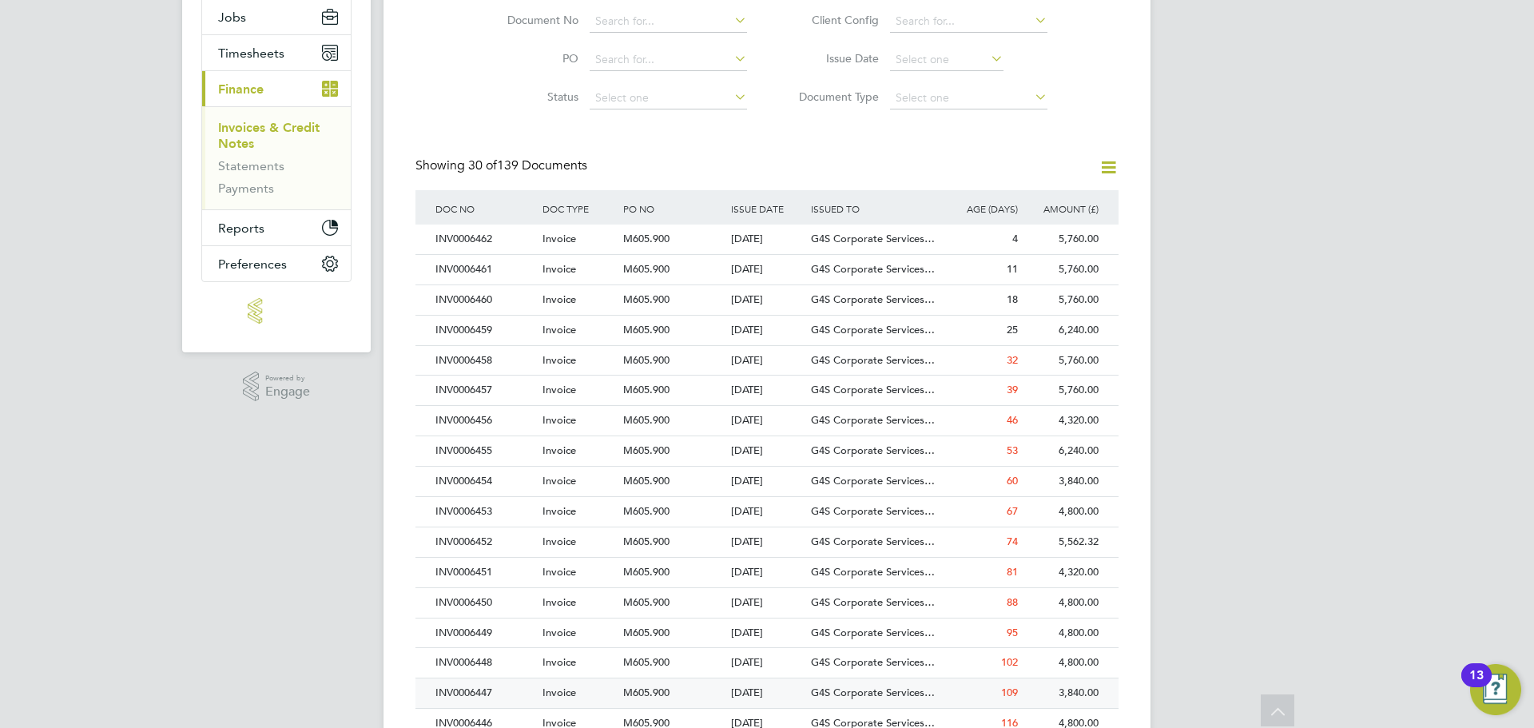
click at [514, 685] on div "INV0006447" at bounding box center [485, 694] width 107 height 30
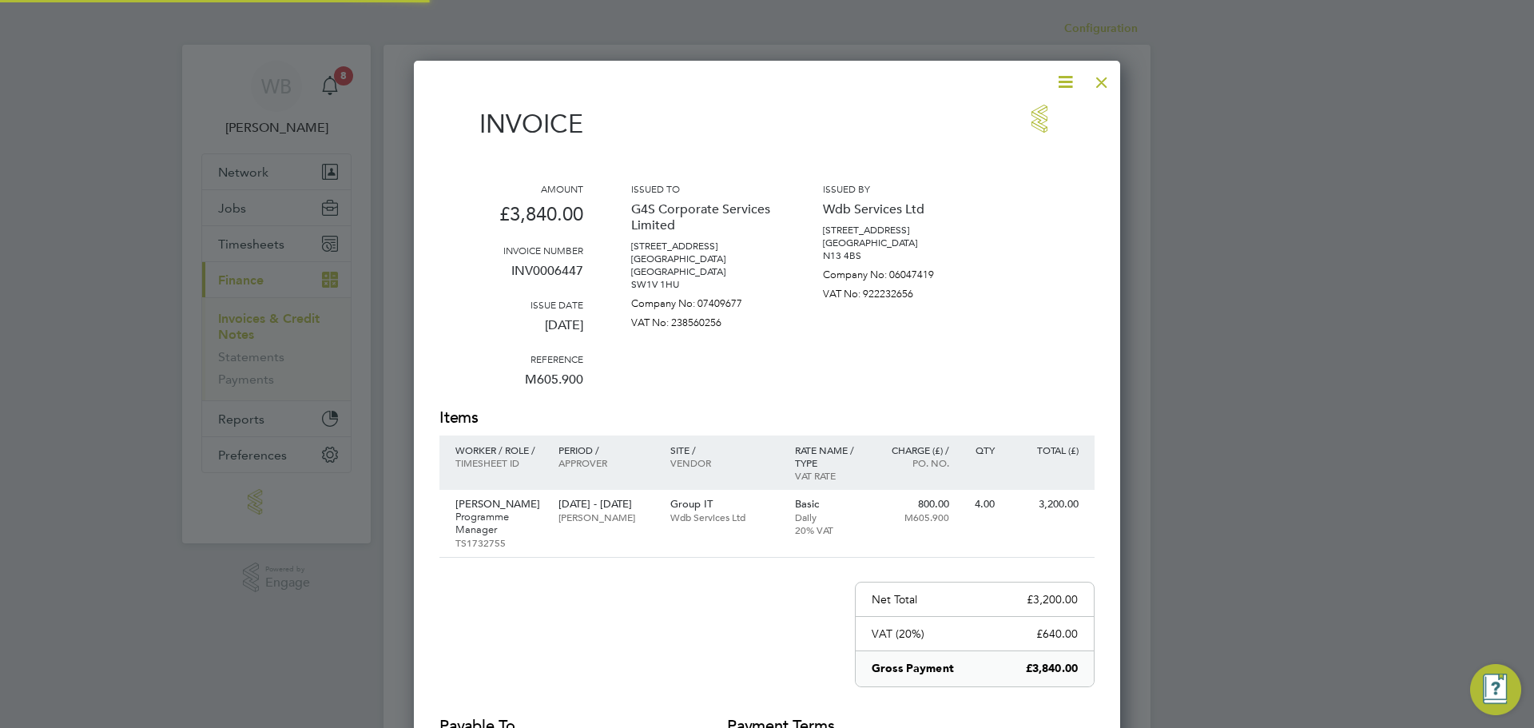
scroll to position [830, 707]
click at [1059, 85] on icon at bounding box center [1066, 82] width 20 height 20
click at [1045, 114] on li "Download Invoice" at bounding box center [1017, 120] width 110 height 22
click at [1103, 85] on div at bounding box center [1102, 78] width 29 height 29
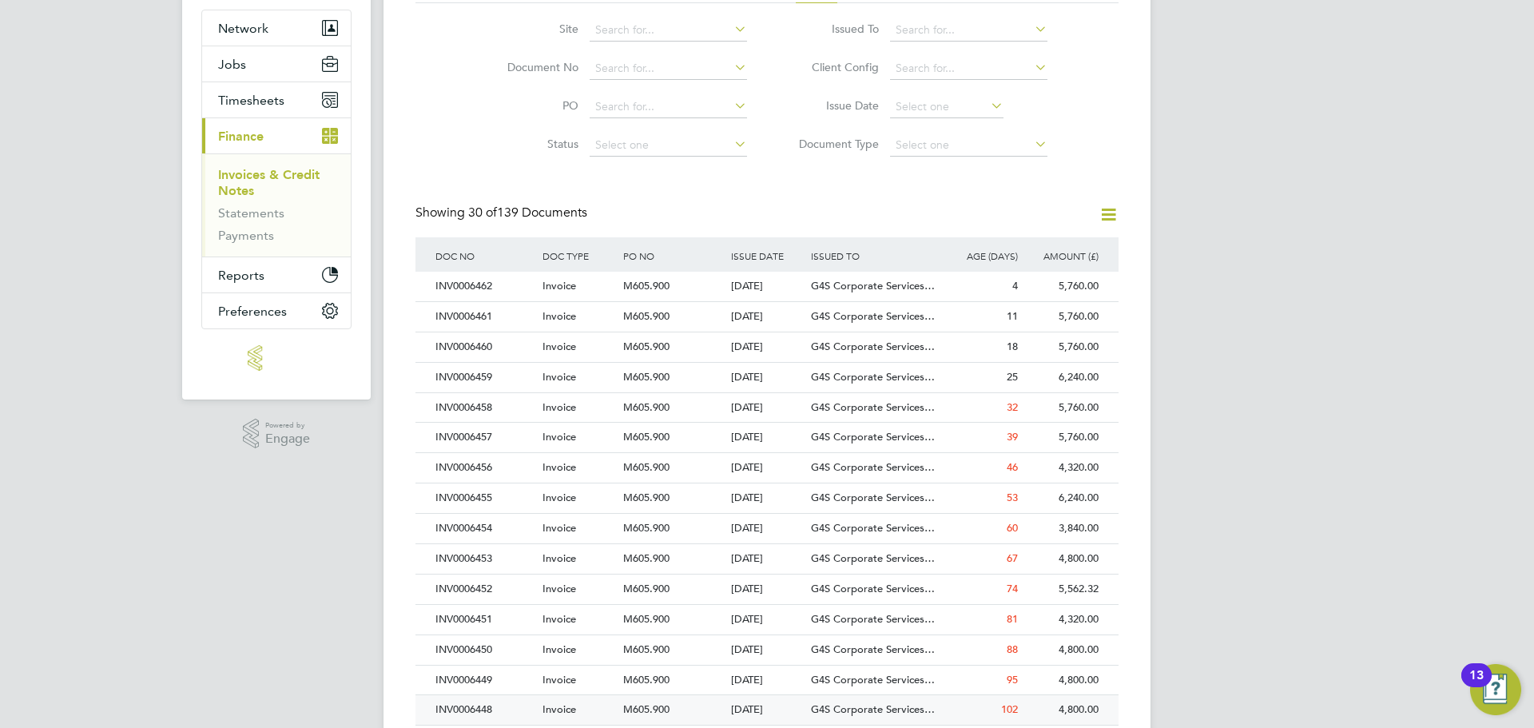
scroll to position [161, 0]
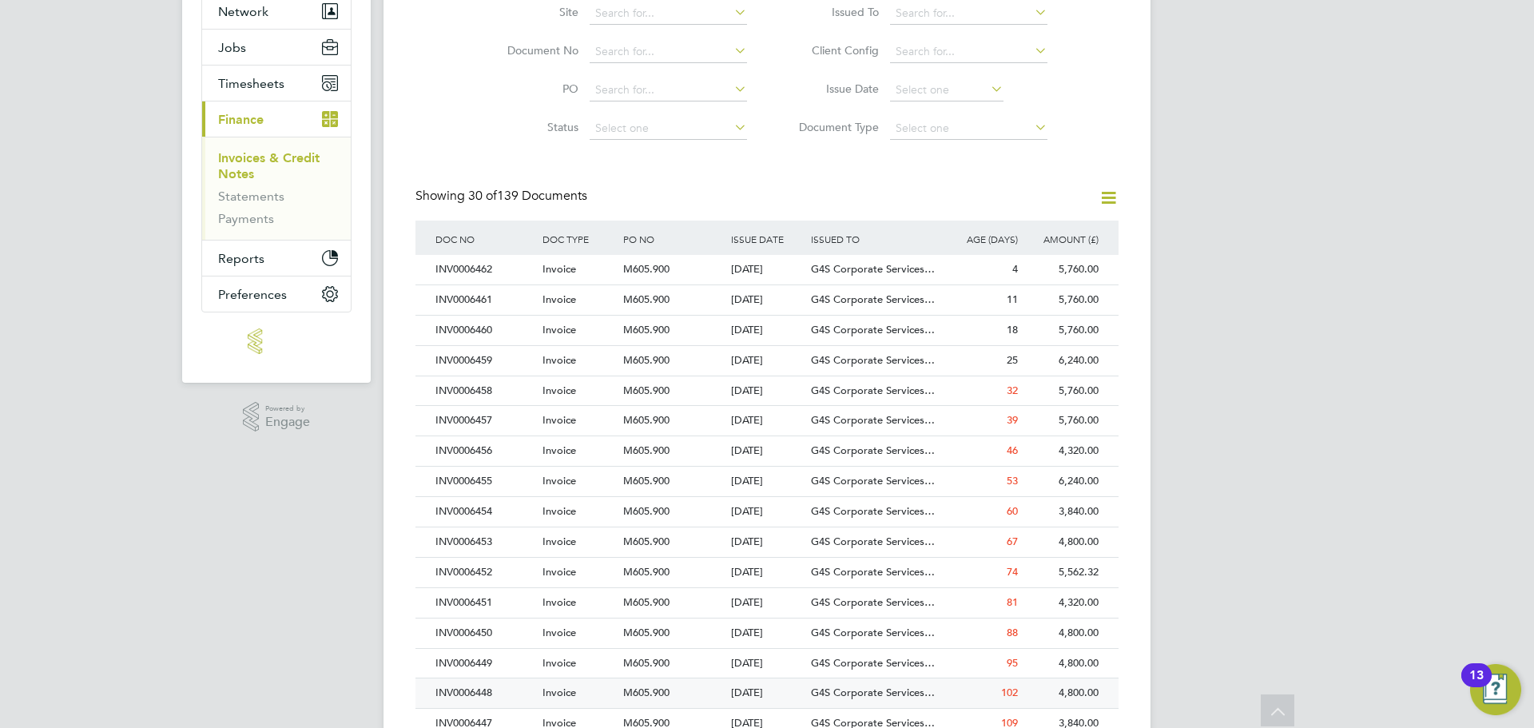
click at [476, 690] on div "INV0006448" at bounding box center [485, 694] width 107 height 30
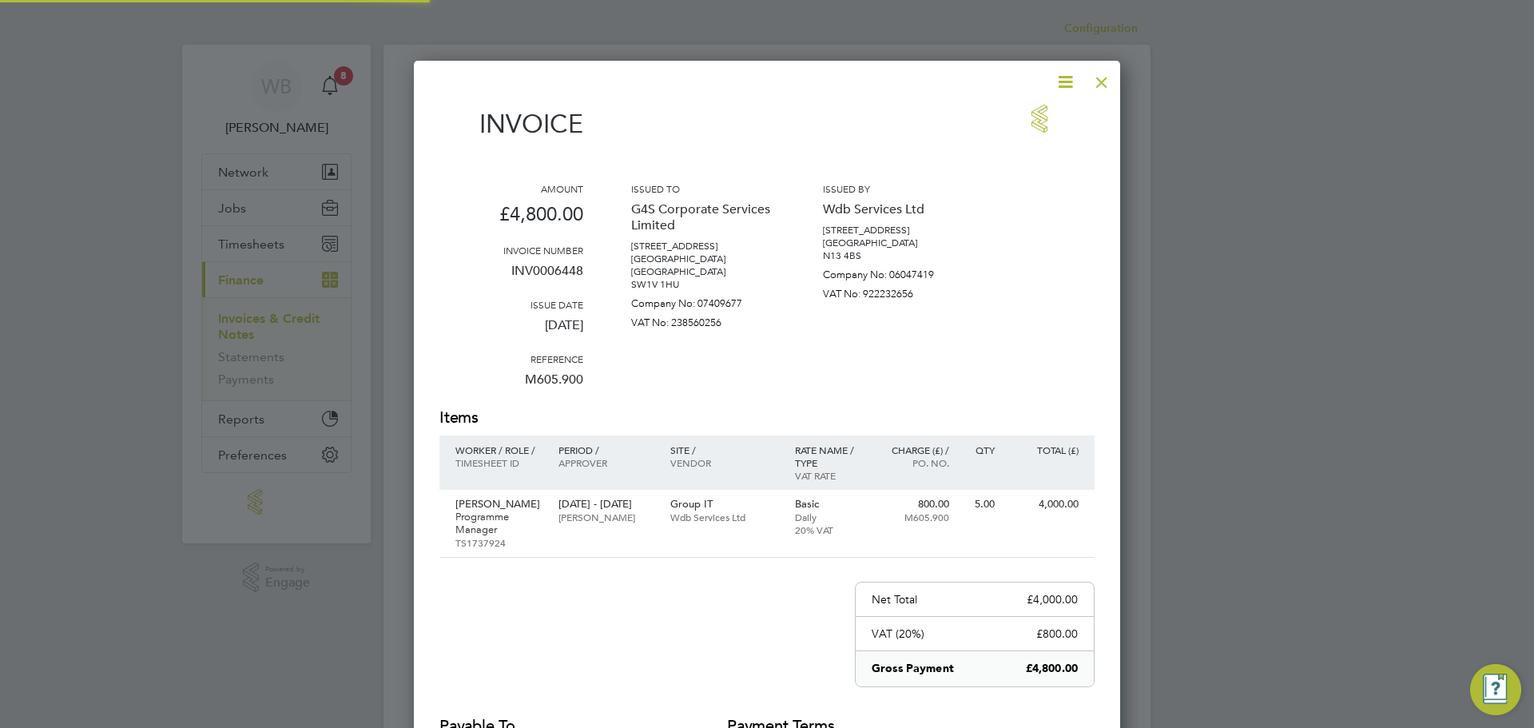
scroll to position [830, 707]
click at [1069, 84] on icon at bounding box center [1066, 82] width 20 height 20
click at [1015, 121] on li "Download Invoice" at bounding box center [1017, 120] width 110 height 22
click at [1099, 83] on div at bounding box center [1102, 78] width 29 height 29
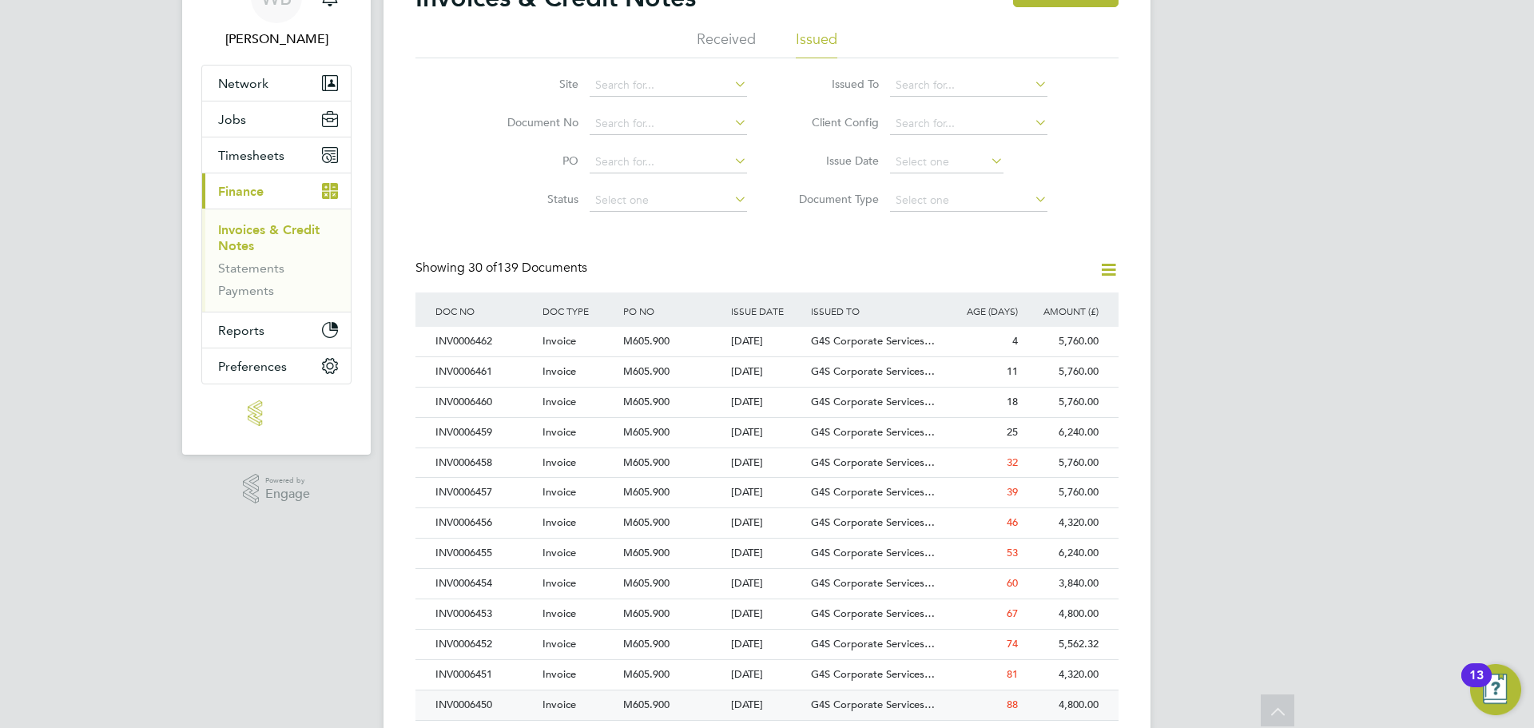
scroll to position [107, 0]
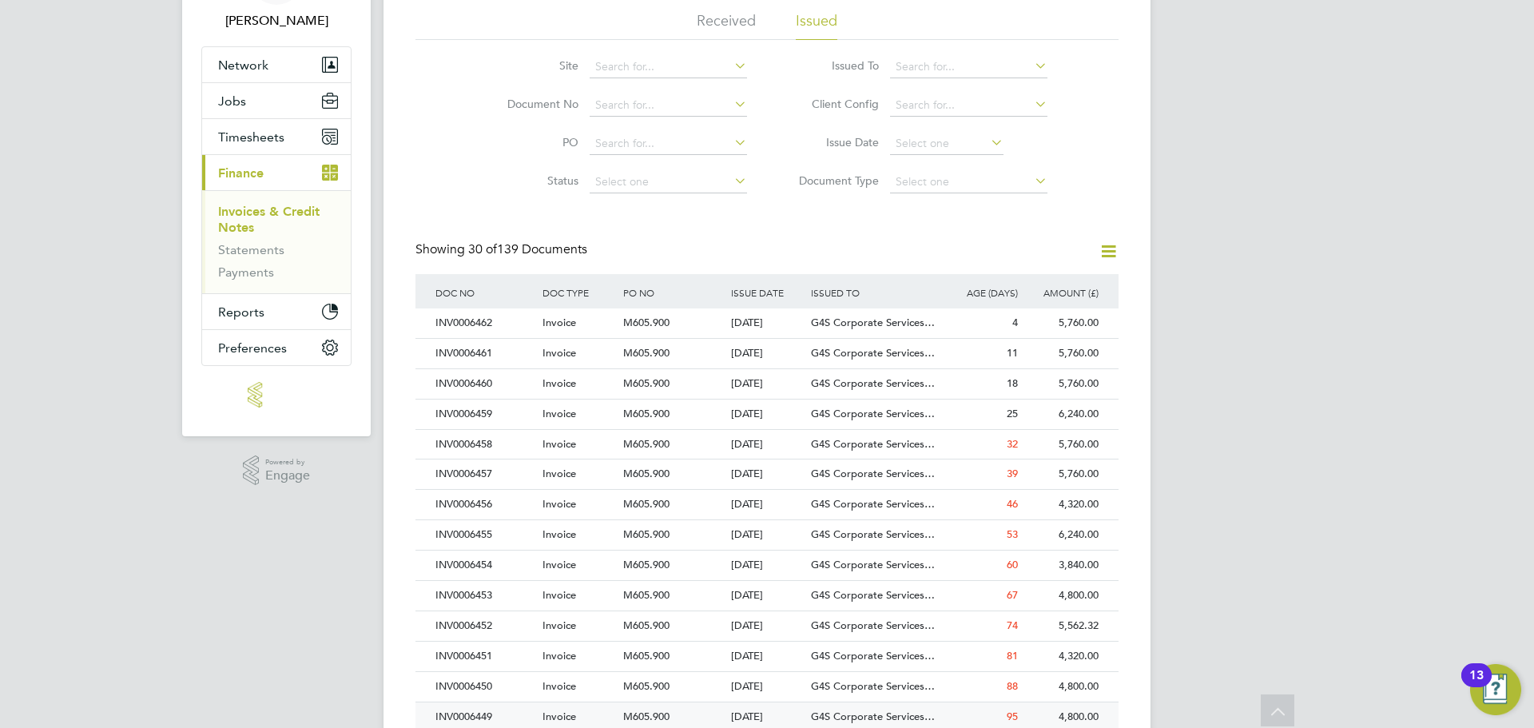
click at [488, 713] on div "INV0006449" at bounding box center [485, 717] width 107 height 30
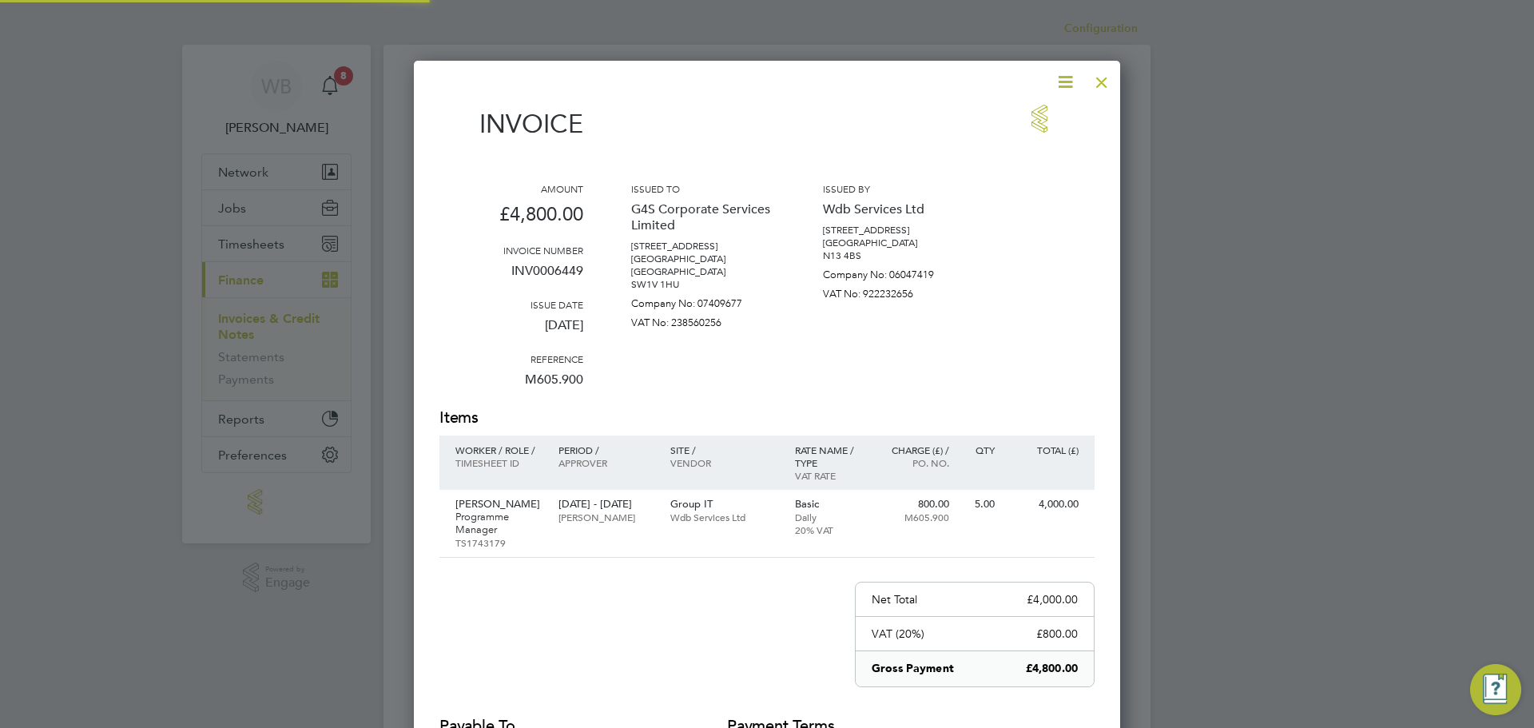
scroll to position [830, 707]
click at [1064, 85] on icon at bounding box center [1066, 82] width 20 height 20
click at [1039, 113] on li "Download Invoice" at bounding box center [1017, 120] width 110 height 22
click at [1107, 82] on div at bounding box center [1102, 78] width 29 height 29
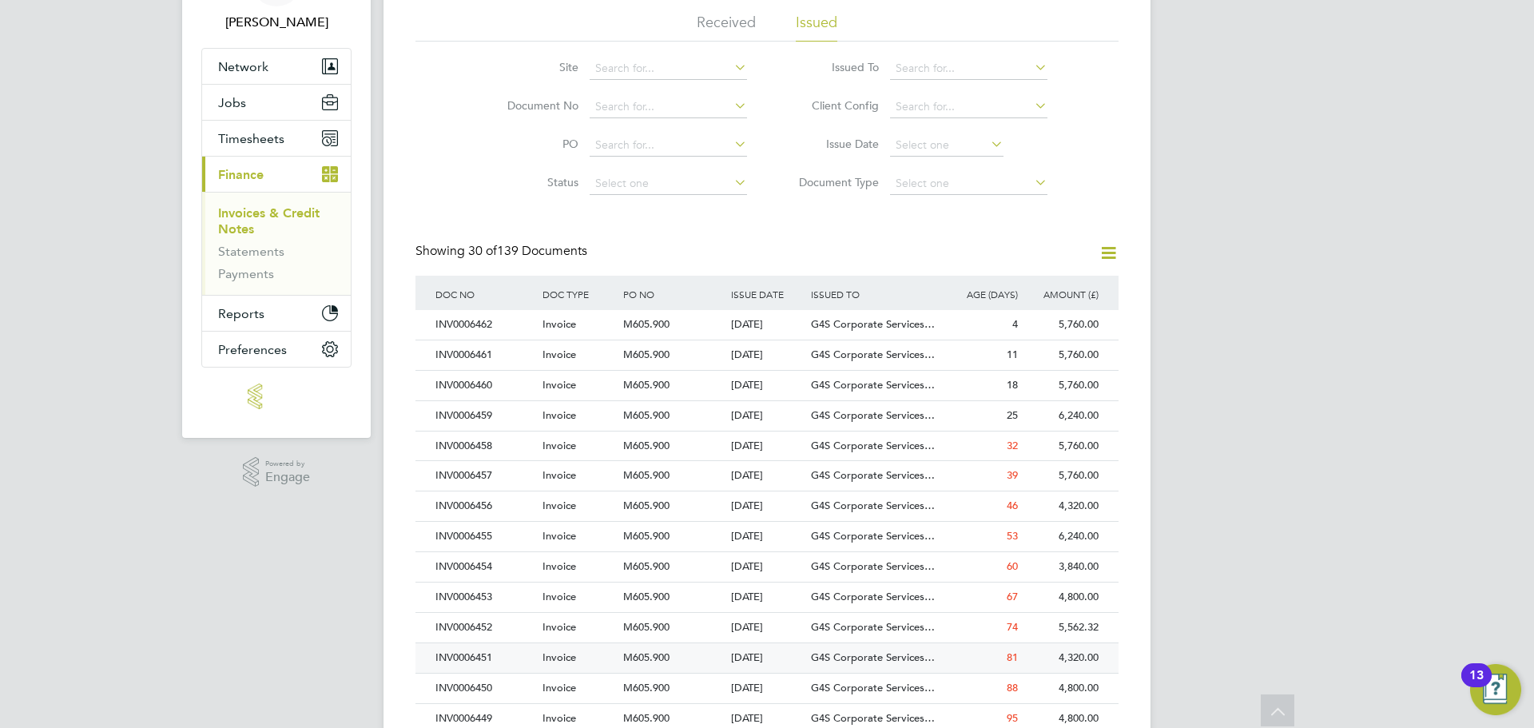
scroll to position [113, 0]
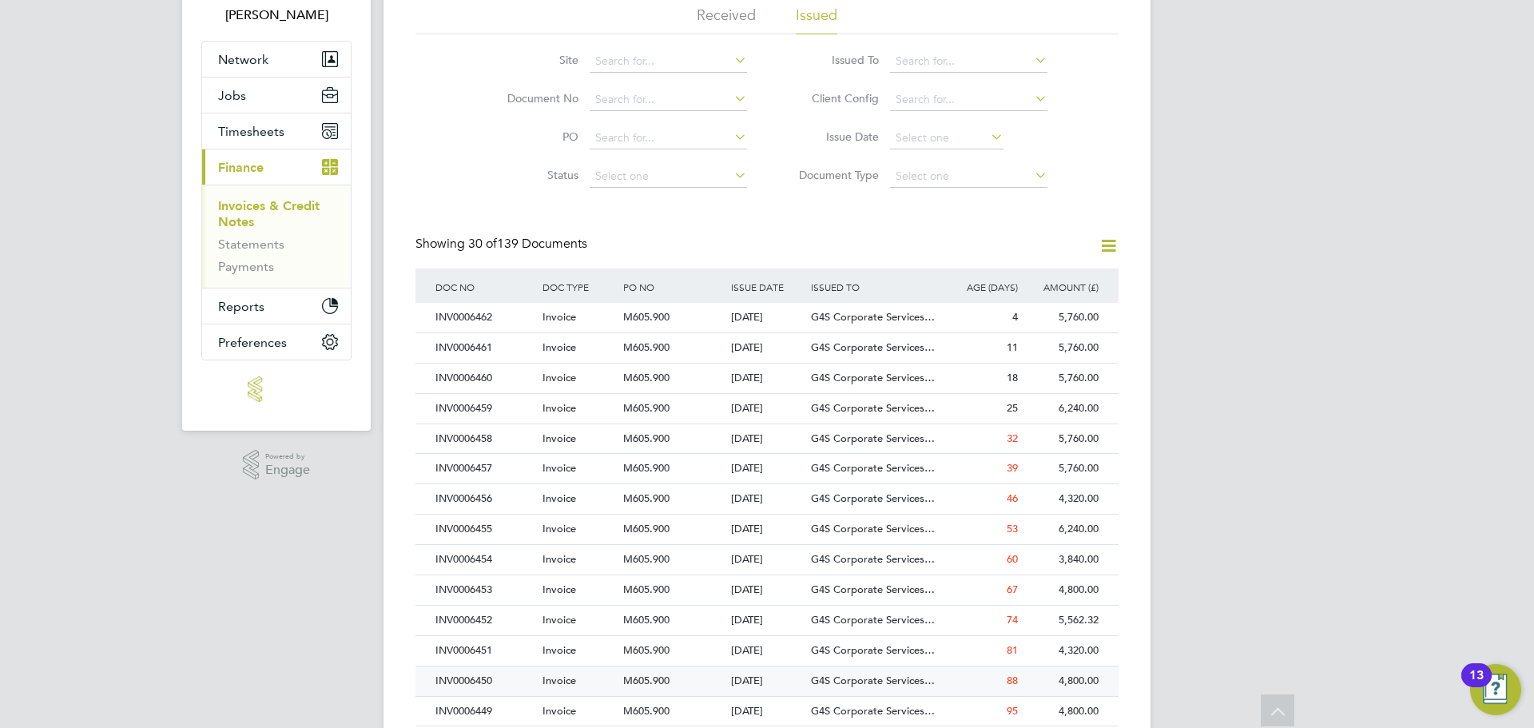
click at [477, 685] on div "INV0006450" at bounding box center [485, 682] width 107 height 30
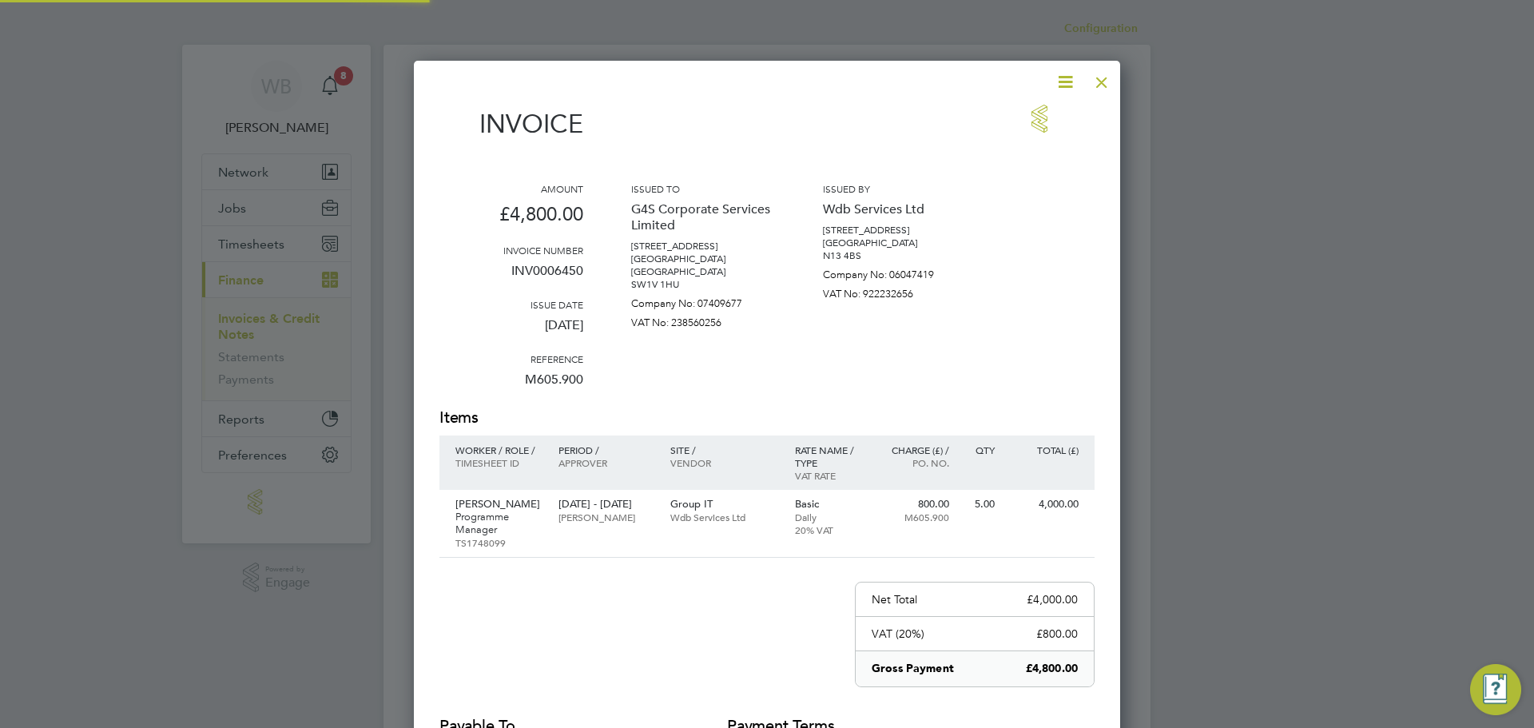
scroll to position [830, 707]
click at [1064, 74] on icon at bounding box center [1066, 82] width 20 height 20
click at [993, 117] on li "Download Invoice" at bounding box center [1017, 120] width 110 height 22
click at [1094, 79] on div at bounding box center [1102, 78] width 29 height 29
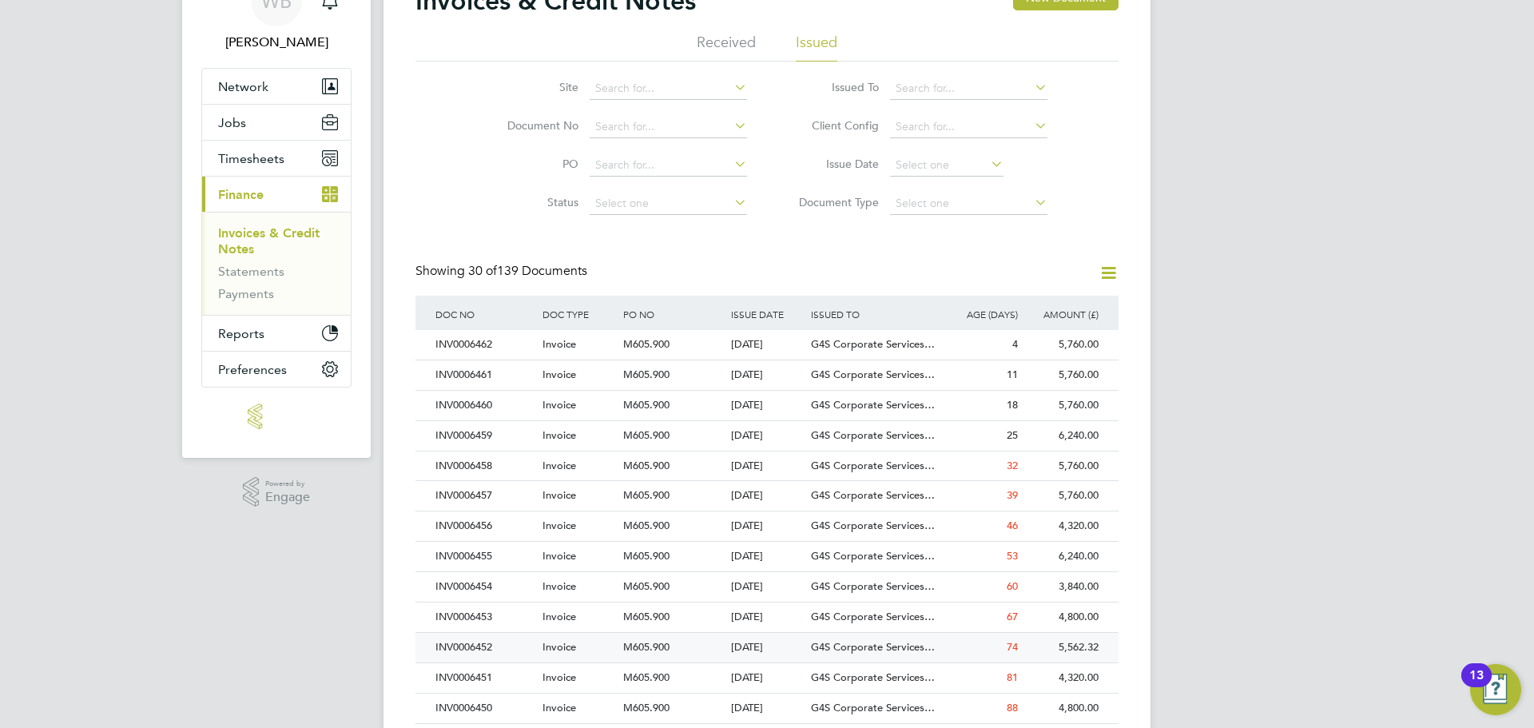
scroll to position [88, 0]
click at [474, 707] on div "INV0006450" at bounding box center [485, 706] width 107 height 30
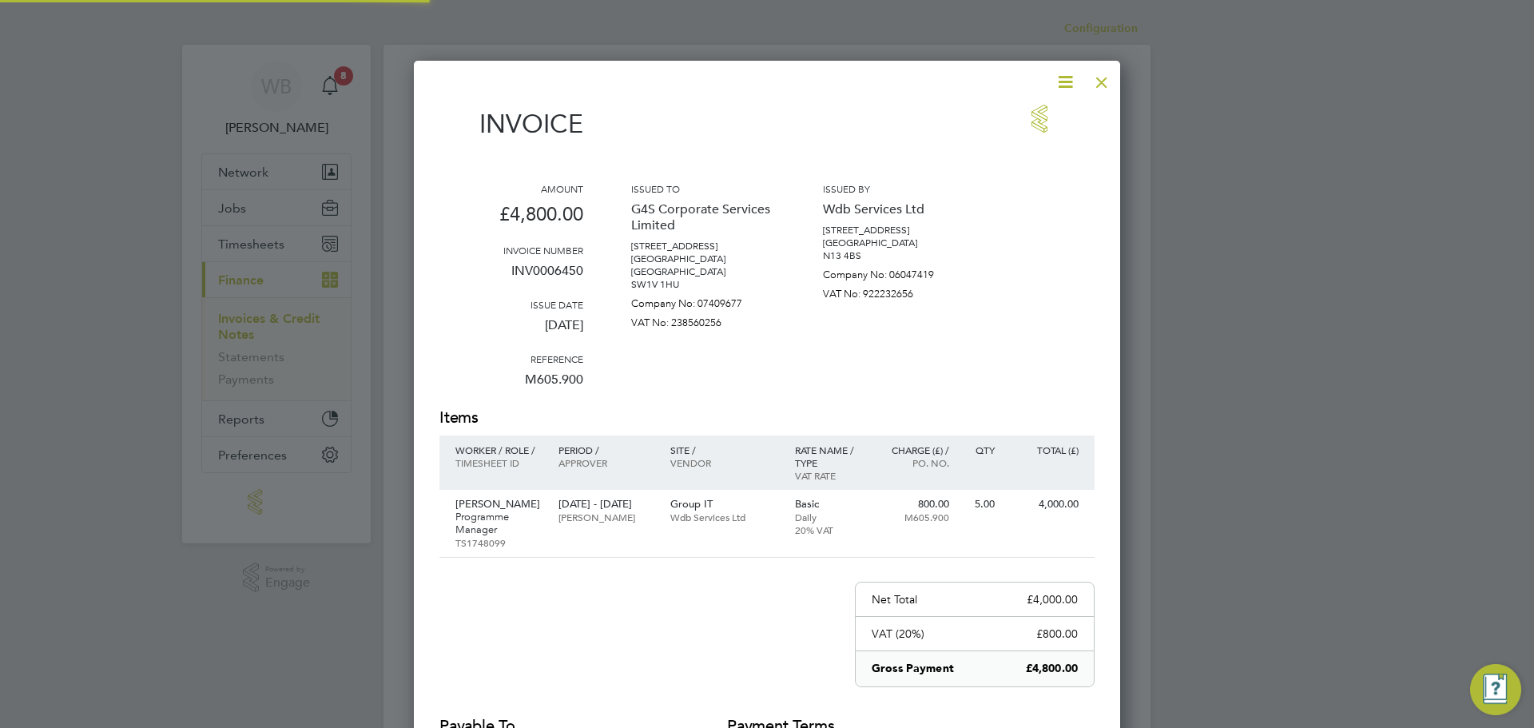
scroll to position [830, 707]
click at [1075, 80] on icon at bounding box center [1066, 82] width 20 height 20
click at [1055, 123] on li "Download Invoice" at bounding box center [1017, 120] width 110 height 22
click at [1106, 82] on div at bounding box center [1102, 78] width 29 height 29
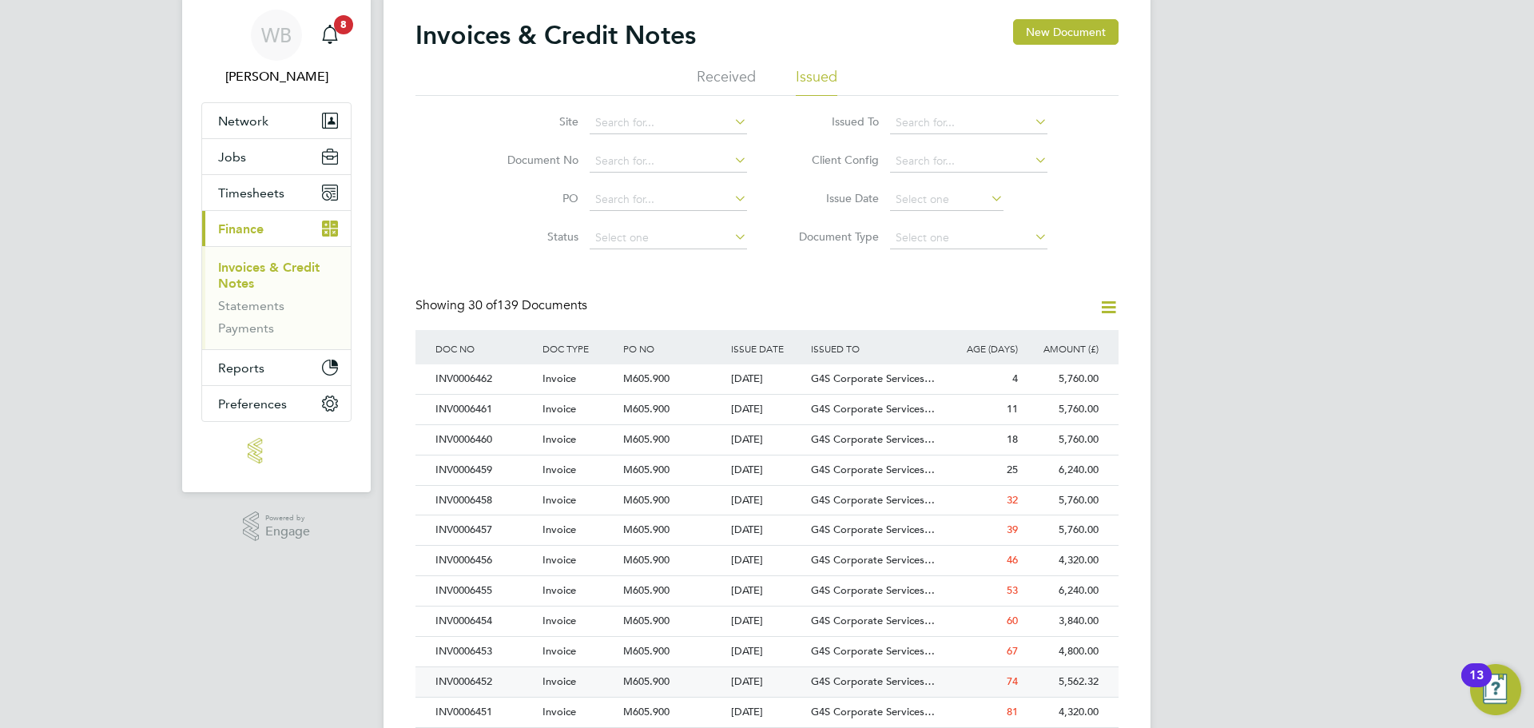
scroll to position [62, 0]
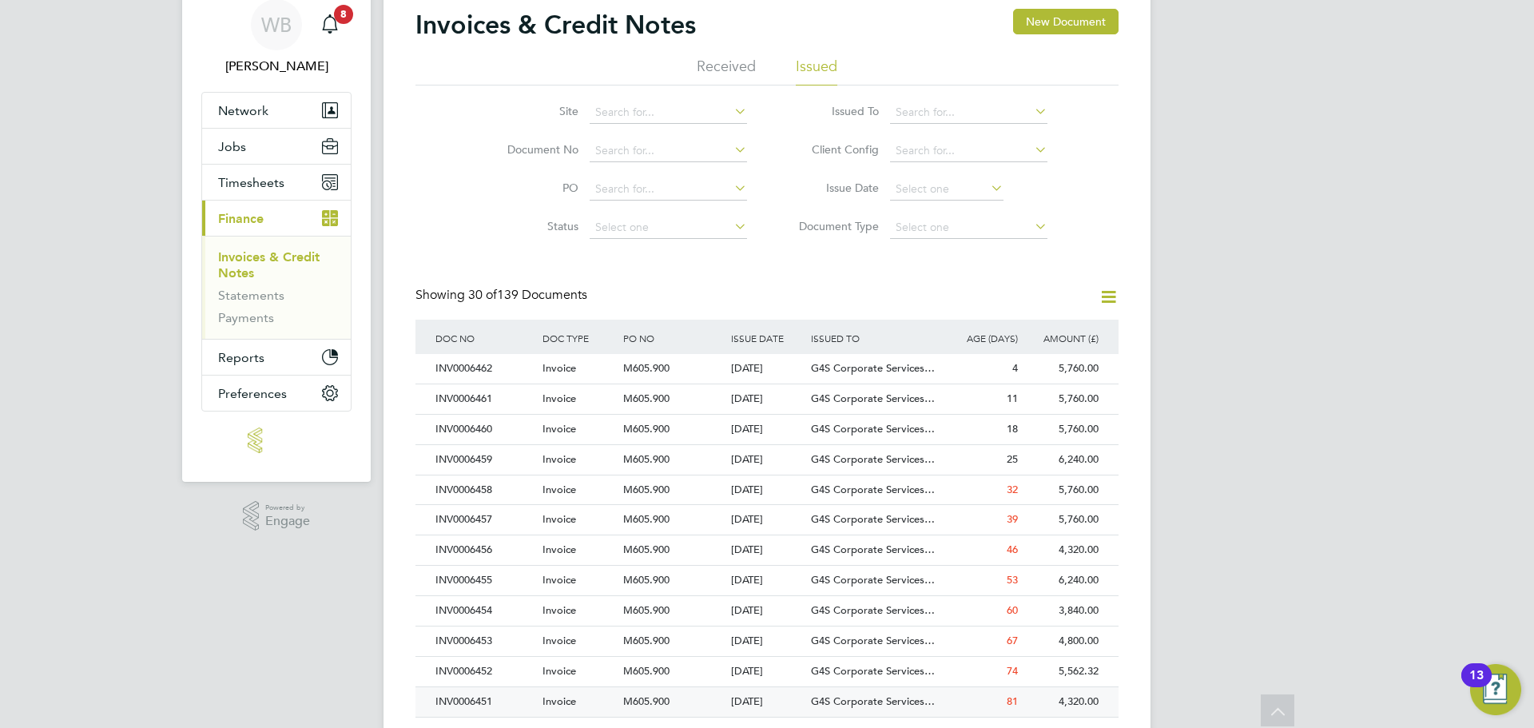
click at [501, 700] on div "INV0006451" at bounding box center [485, 702] width 107 height 30
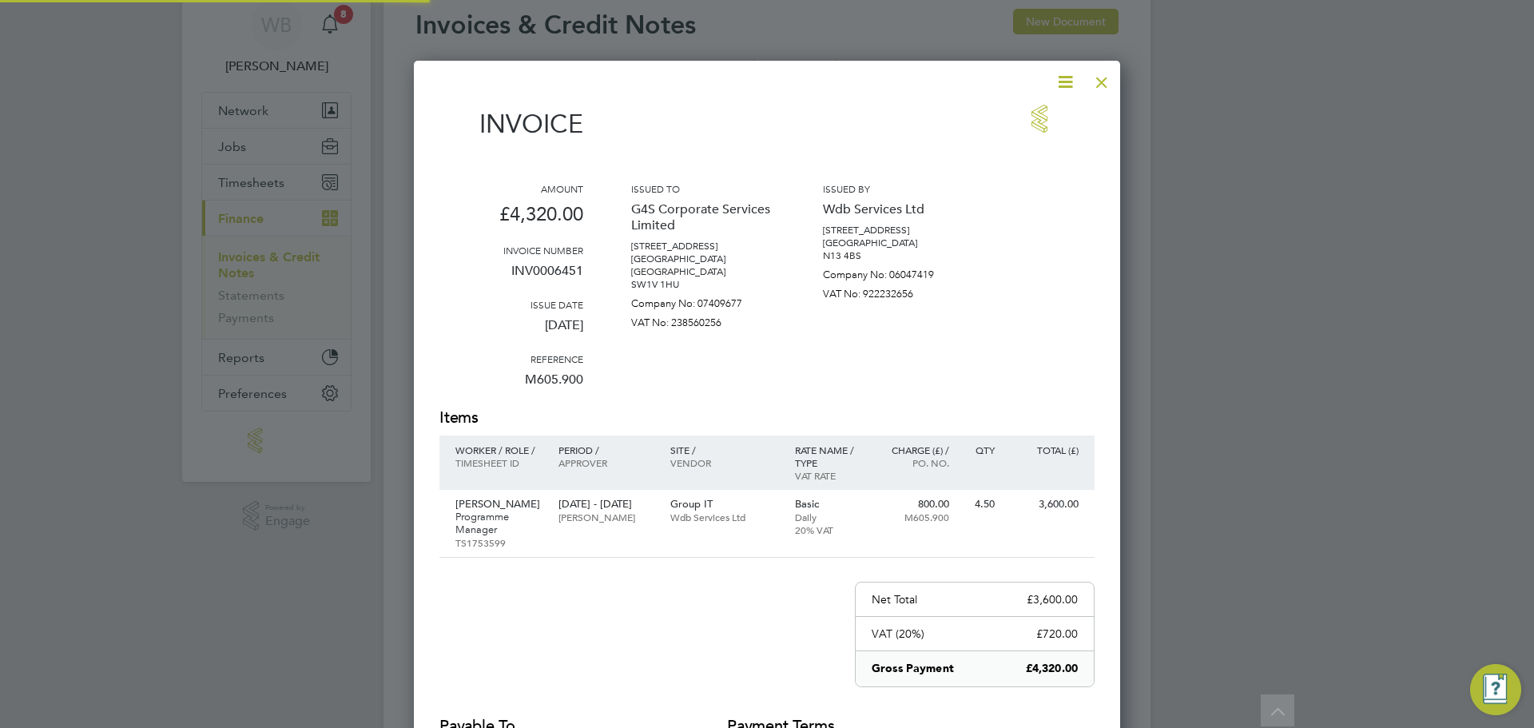
scroll to position [830, 707]
click at [1063, 76] on icon at bounding box center [1066, 82] width 20 height 20
click at [1028, 121] on li "Download Invoice" at bounding box center [1017, 120] width 110 height 22
click at [1101, 82] on div at bounding box center [1102, 78] width 29 height 29
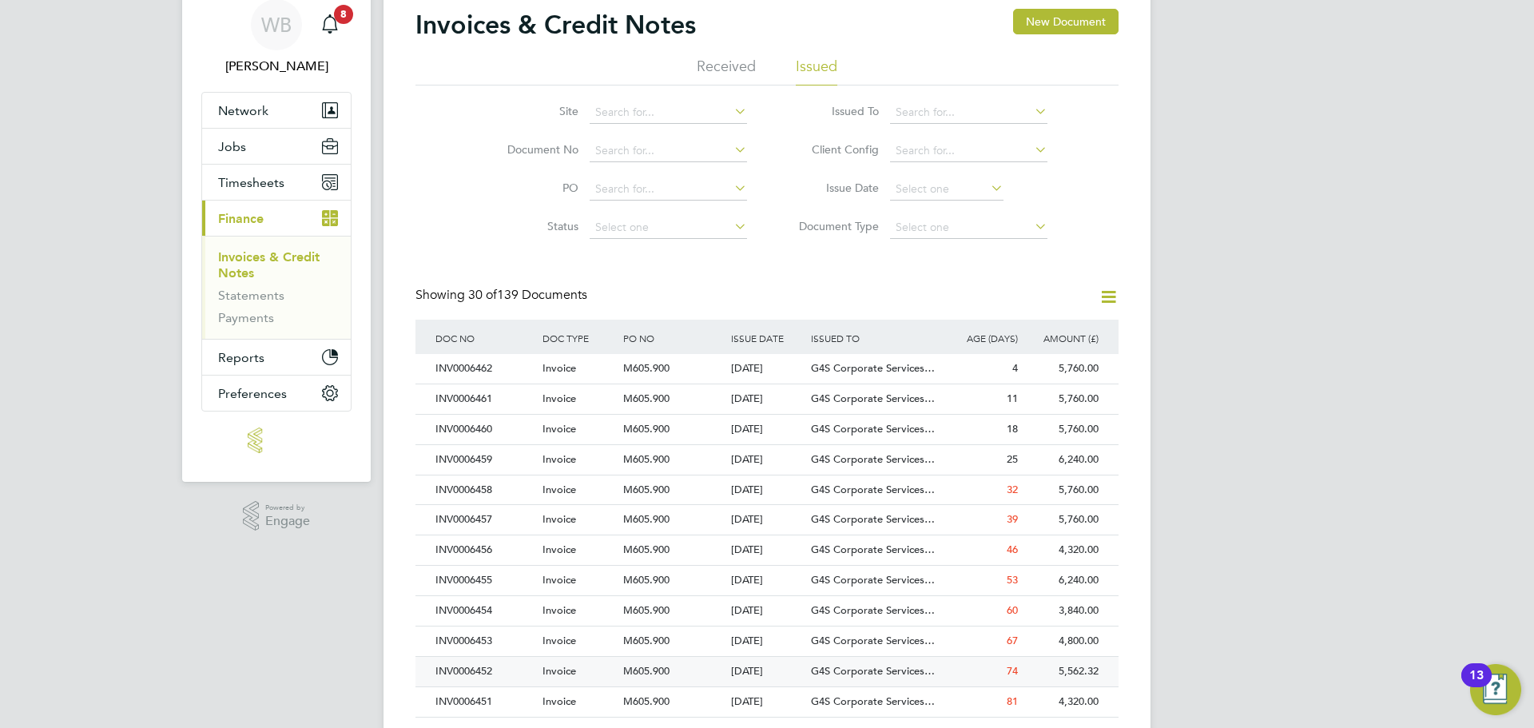
click at [465, 675] on div "INV0006452" at bounding box center [485, 672] width 107 height 30
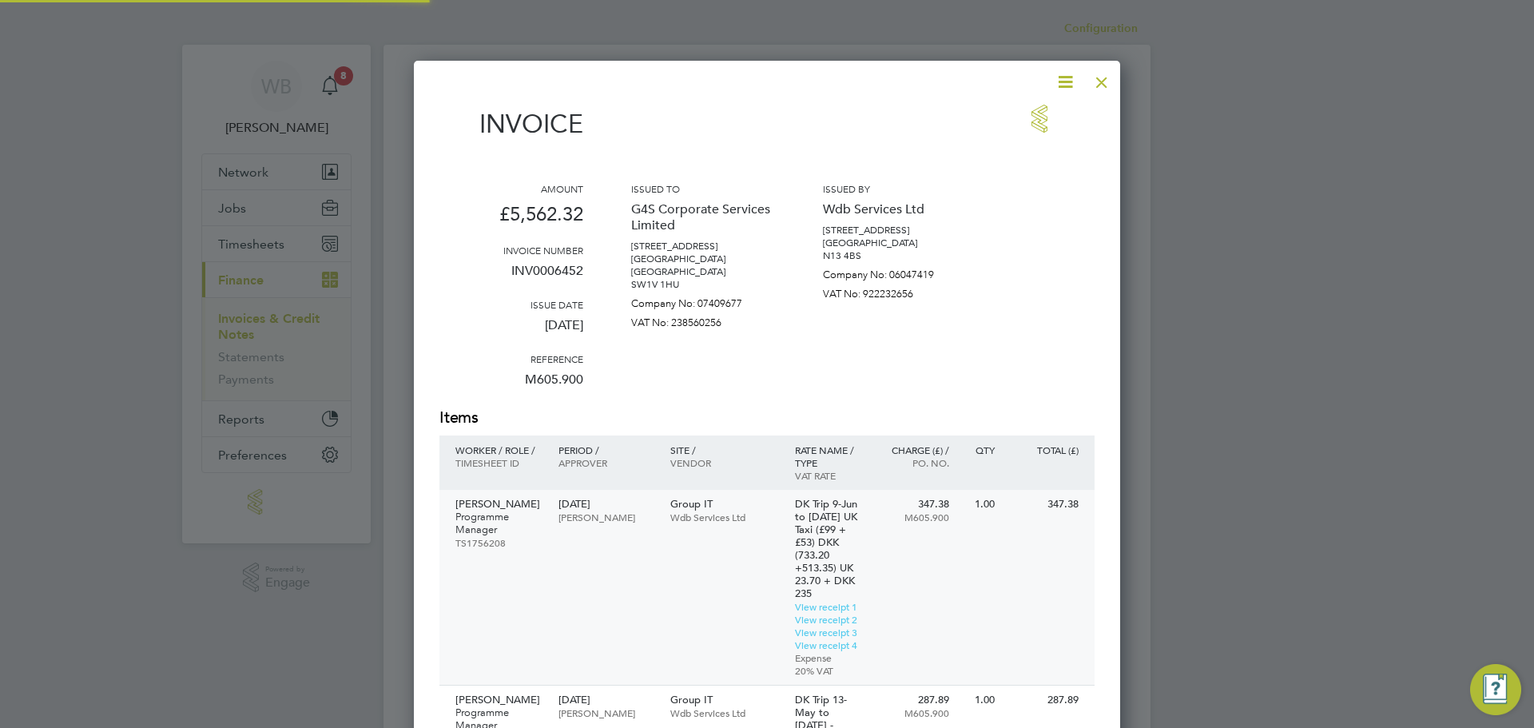
scroll to position [1209, 707]
click at [1060, 81] on icon at bounding box center [1066, 82] width 20 height 20
click at [1029, 129] on li "Download Invoice" at bounding box center [1017, 120] width 110 height 22
click at [1093, 72] on div at bounding box center [1102, 78] width 29 height 29
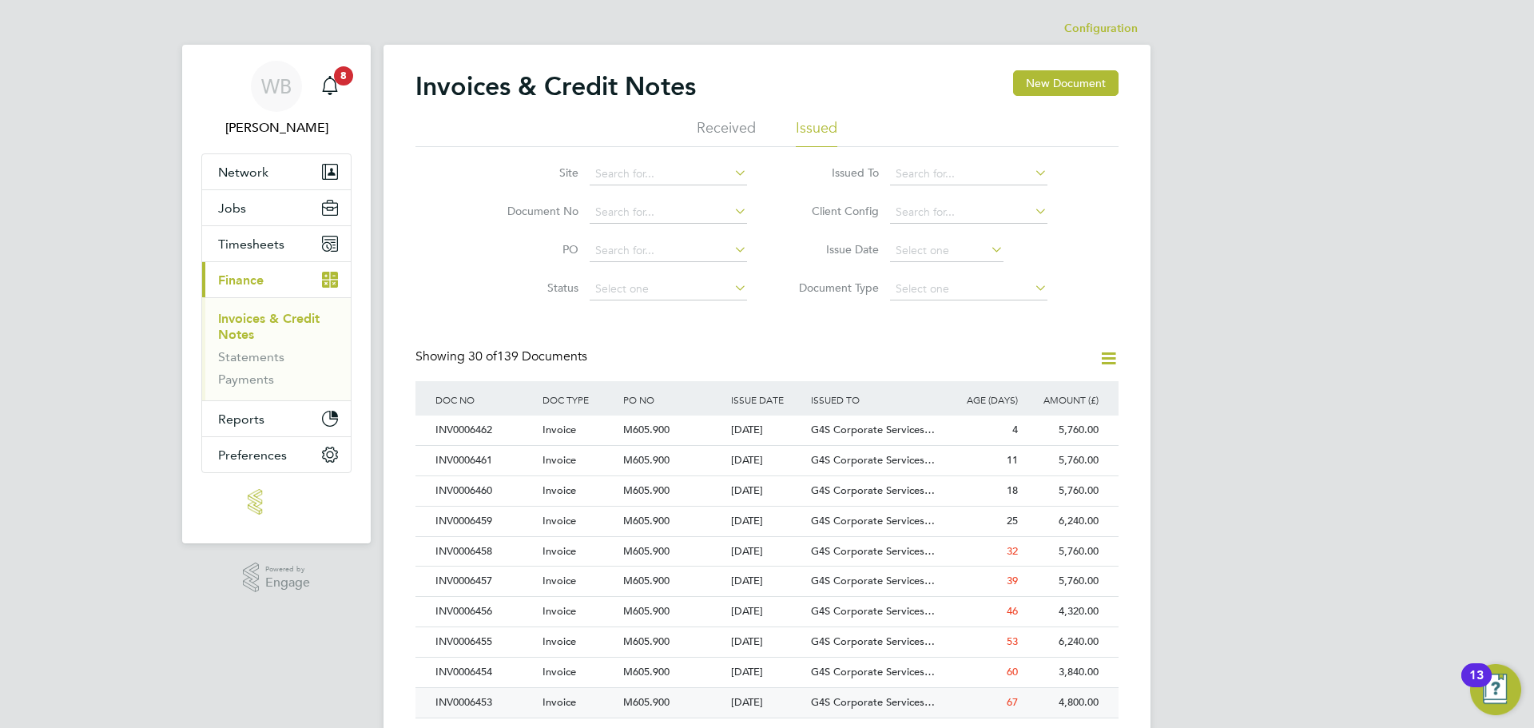
click at [472, 692] on div "INV0006453" at bounding box center [485, 703] width 107 height 30
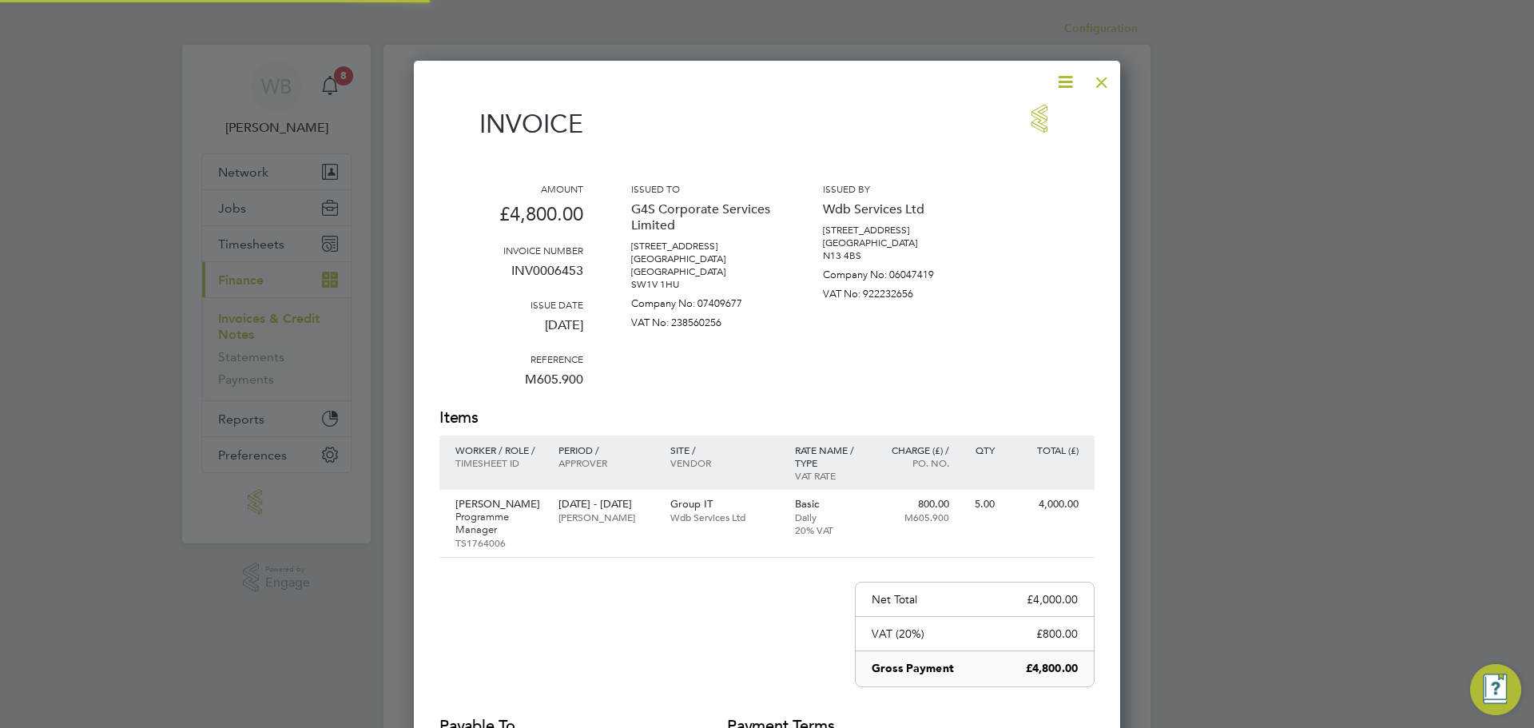
scroll to position [830, 707]
click at [1069, 85] on icon at bounding box center [1066, 82] width 20 height 20
click at [1024, 121] on li "Download Invoice" at bounding box center [1017, 120] width 110 height 22
click at [1097, 79] on div at bounding box center [1102, 78] width 29 height 29
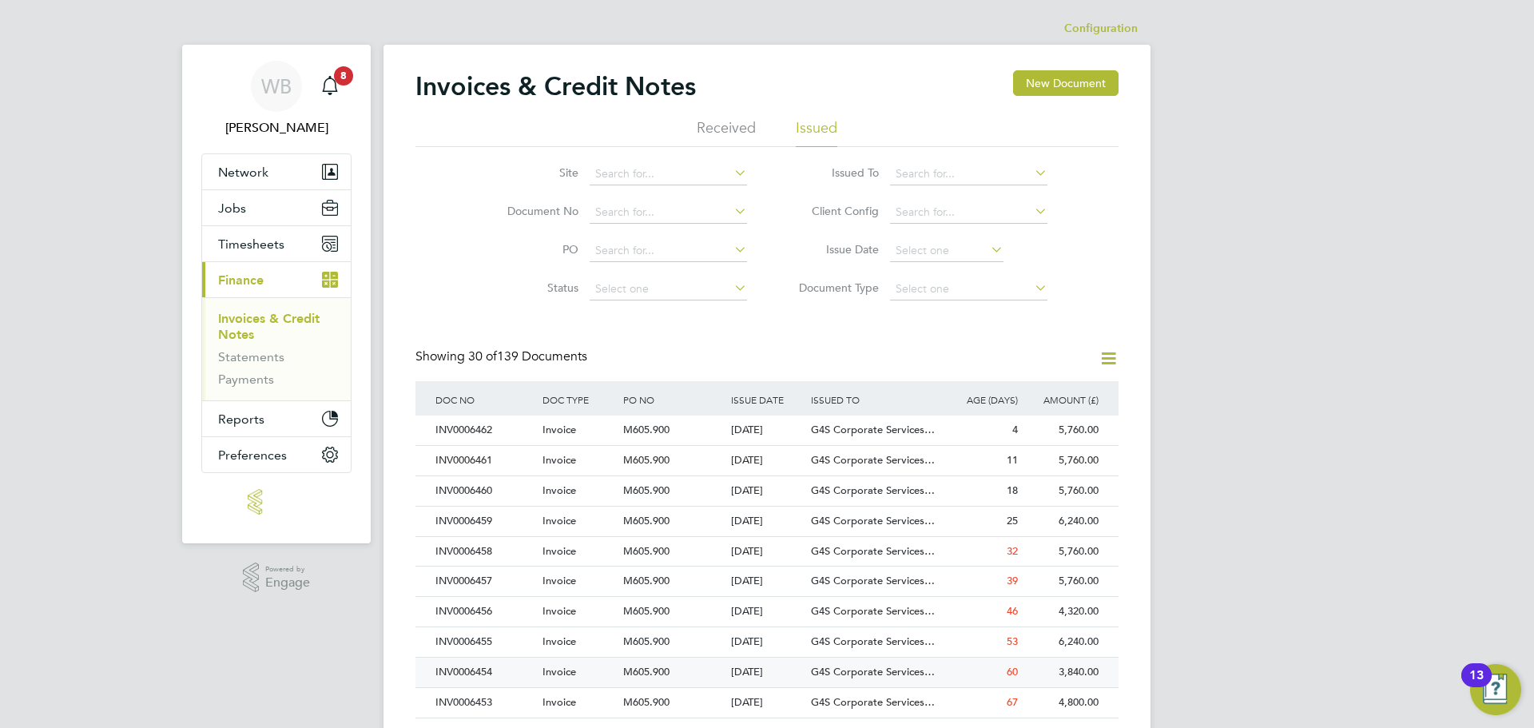
click at [470, 675] on div "INV0006454" at bounding box center [485, 673] width 107 height 30
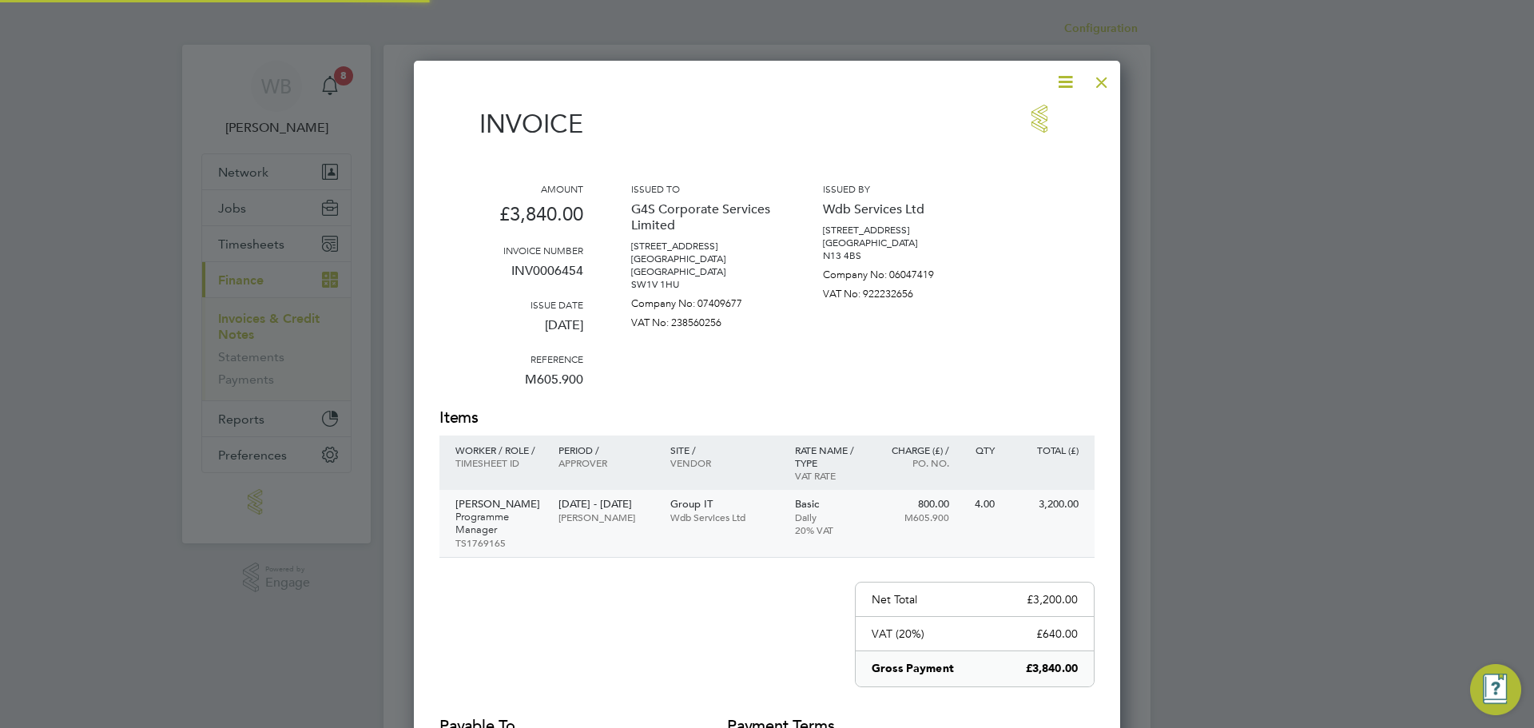
scroll to position [830, 707]
click at [1065, 73] on icon at bounding box center [1066, 82] width 20 height 20
click at [1032, 118] on li "Download Invoice" at bounding box center [1017, 120] width 110 height 22
click at [1096, 83] on div at bounding box center [1102, 78] width 29 height 29
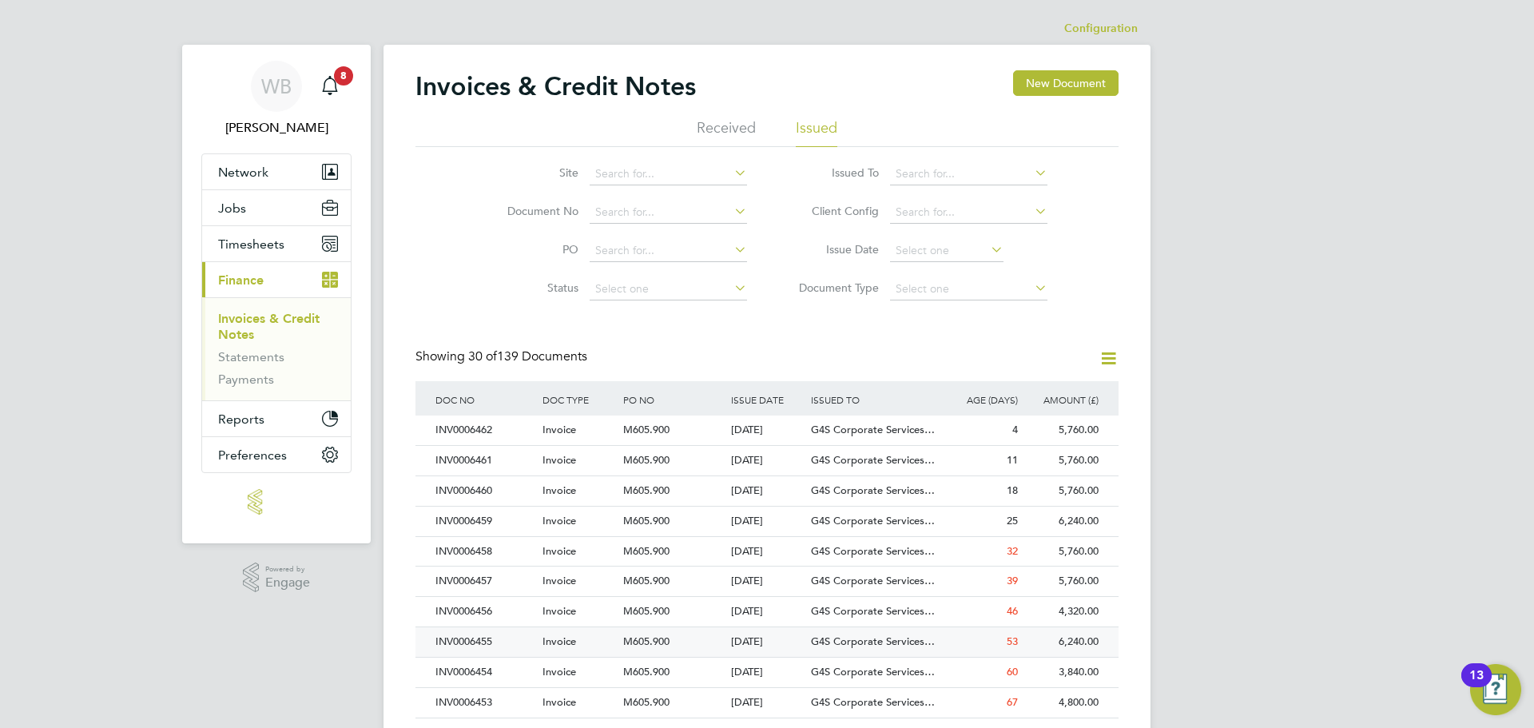
click at [463, 647] on div "INV0006455" at bounding box center [485, 642] width 107 height 30
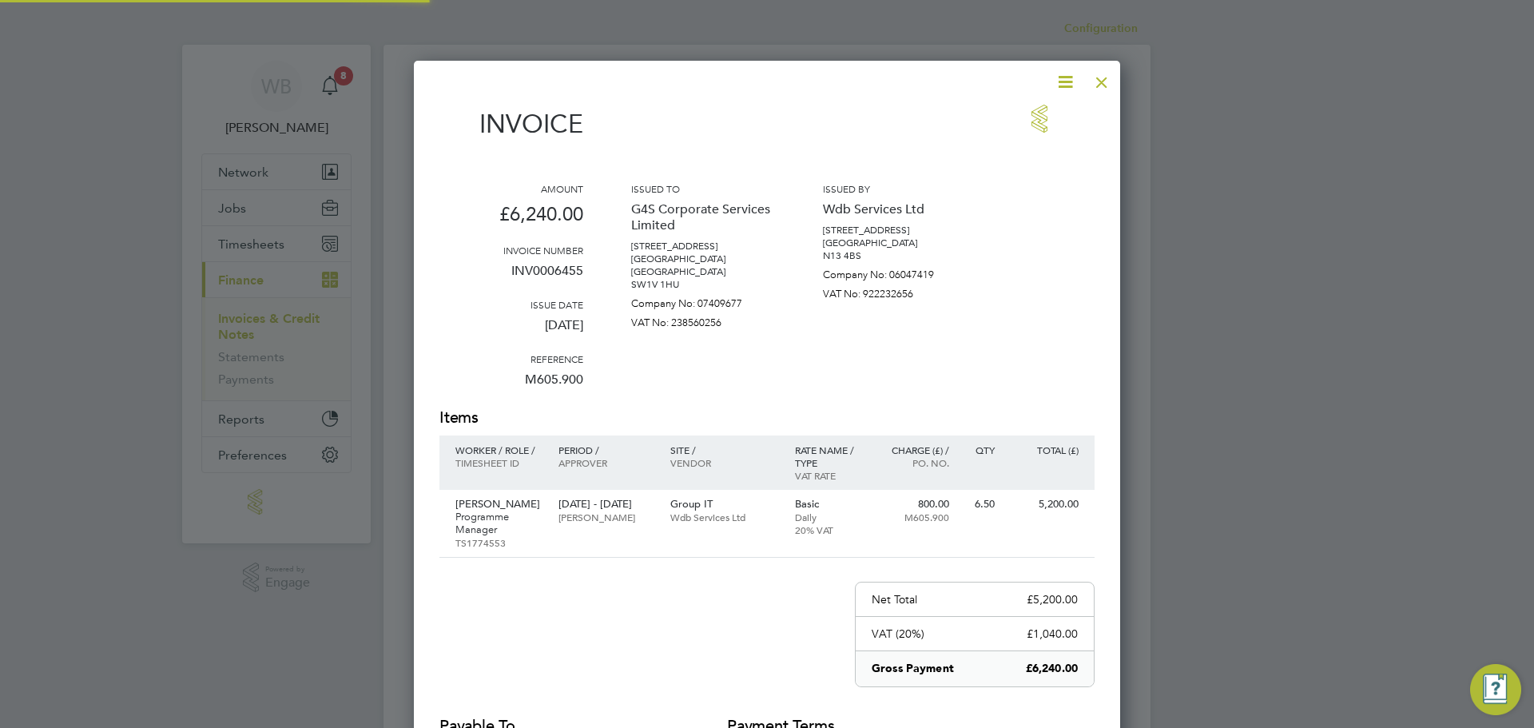
scroll to position [830, 707]
click at [1096, 70] on div at bounding box center [1102, 78] width 29 height 29
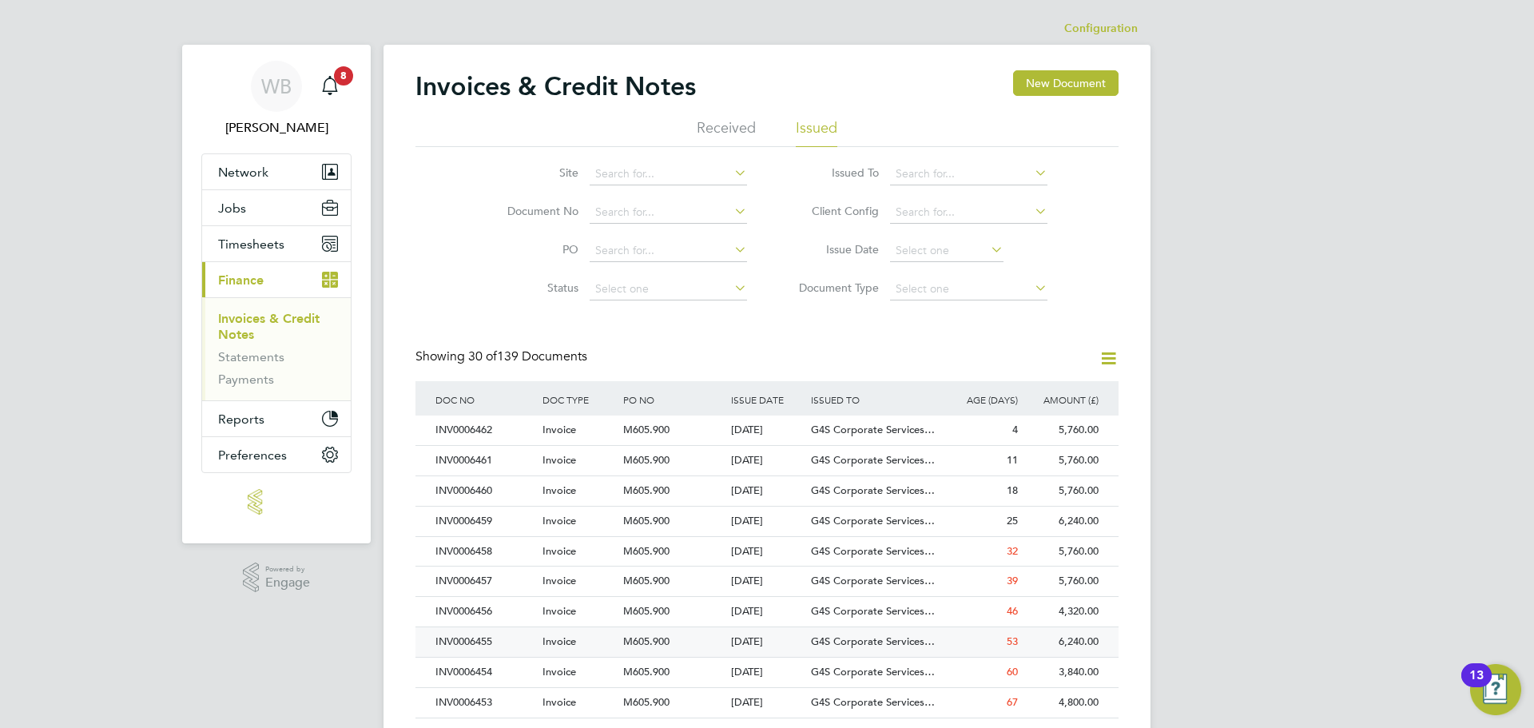
click at [472, 641] on div "INV0006455" at bounding box center [485, 642] width 107 height 30
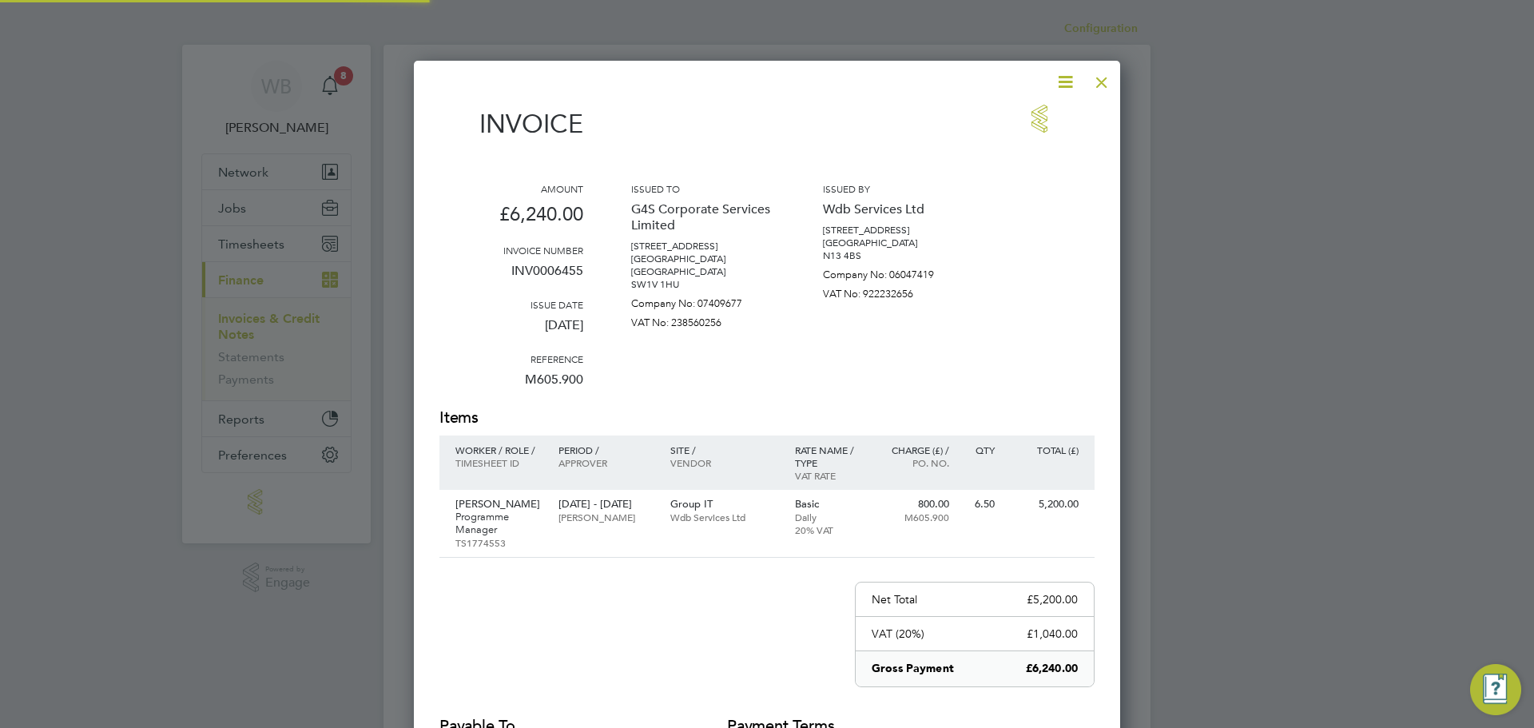
scroll to position [830, 707]
click at [1066, 83] on icon at bounding box center [1066, 82] width 20 height 20
click at [1000, 114] on li "Download Invoice" at bounding box center [1017, 120] width 110 height 22
click at [1097, 80] on div at bounding box center [1102, 78] width 29 height 29
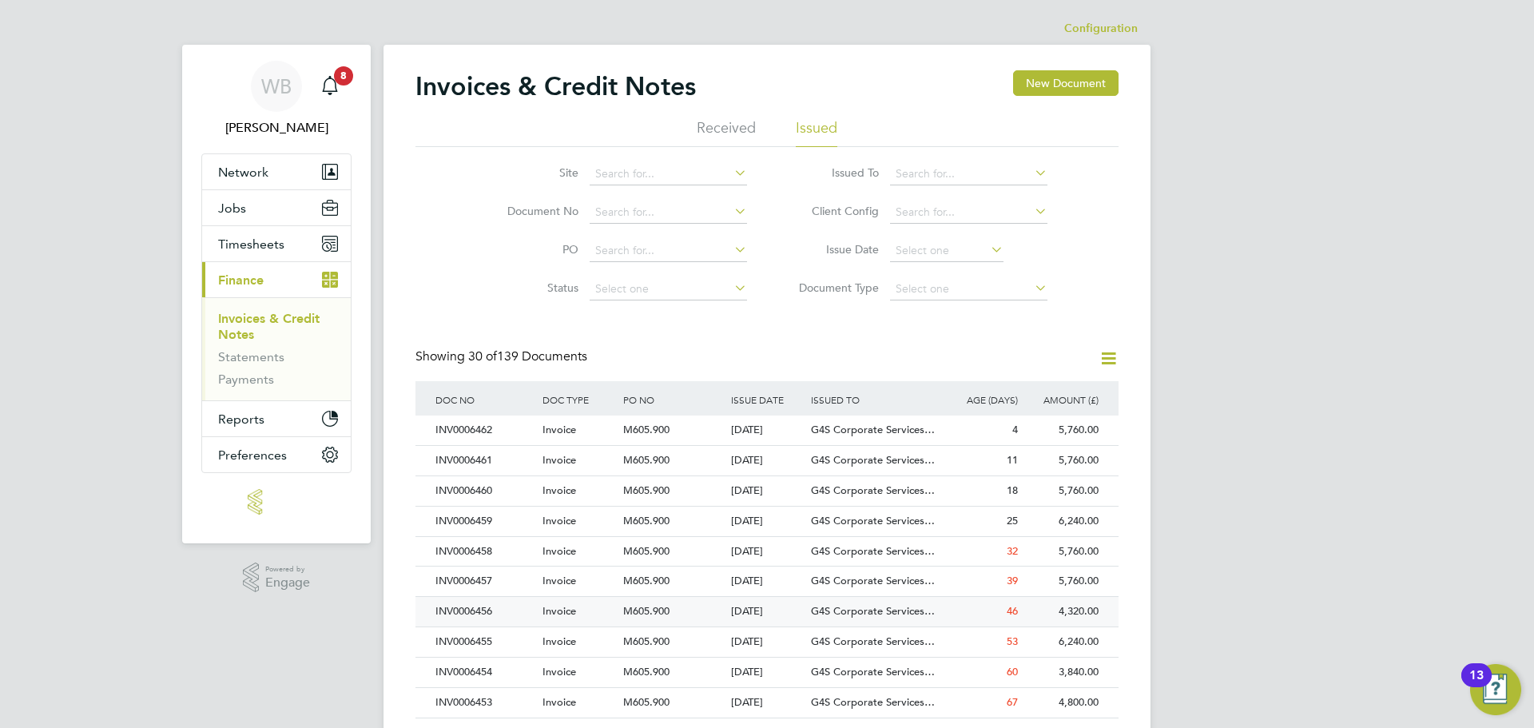
click at [460, 614] on div "INV0006456" at bounding box center [485, 612] width 107 height 30
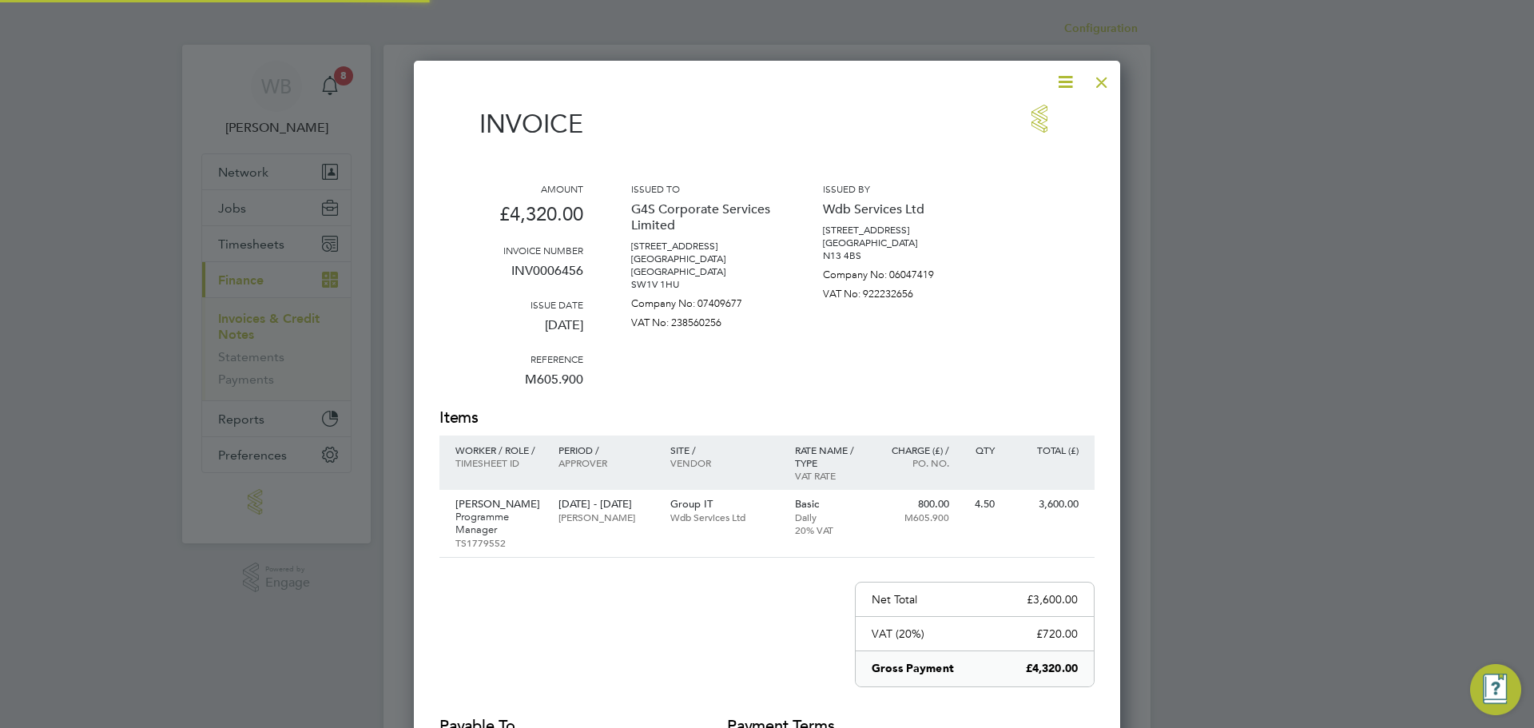
scroll to position [830, 707]
click at [1064, 82] on icon at bounding box center [1066, 82] width 20 height 20
click at [1039, 119] on li "Download Invoice" at bounding box center [1017, 120] width 110 height 22
click at [1108, 82] on div at bounding box center [1102, 78] width 29 height 29
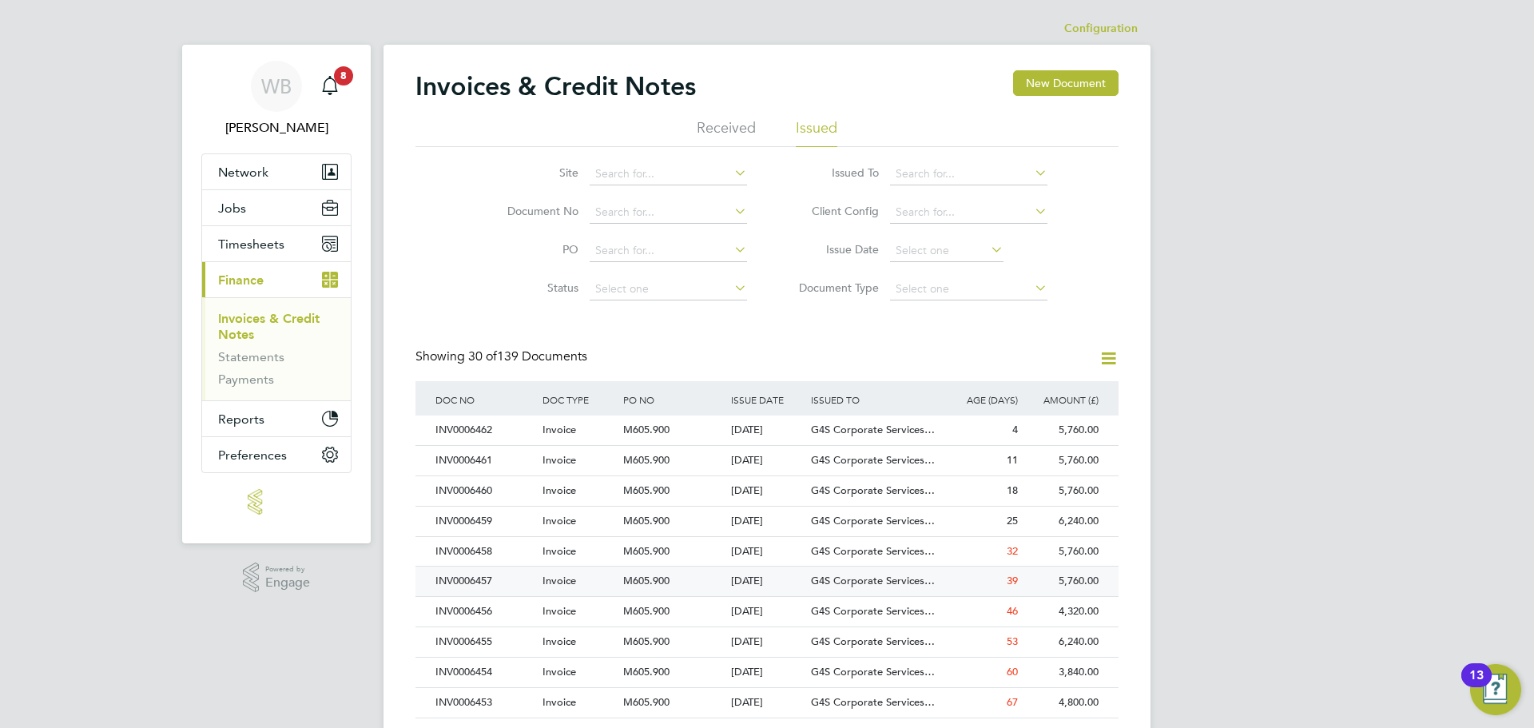
click at [484, 582] on div "INV0006457" at bounding box center [485, 582] width 107 height 30
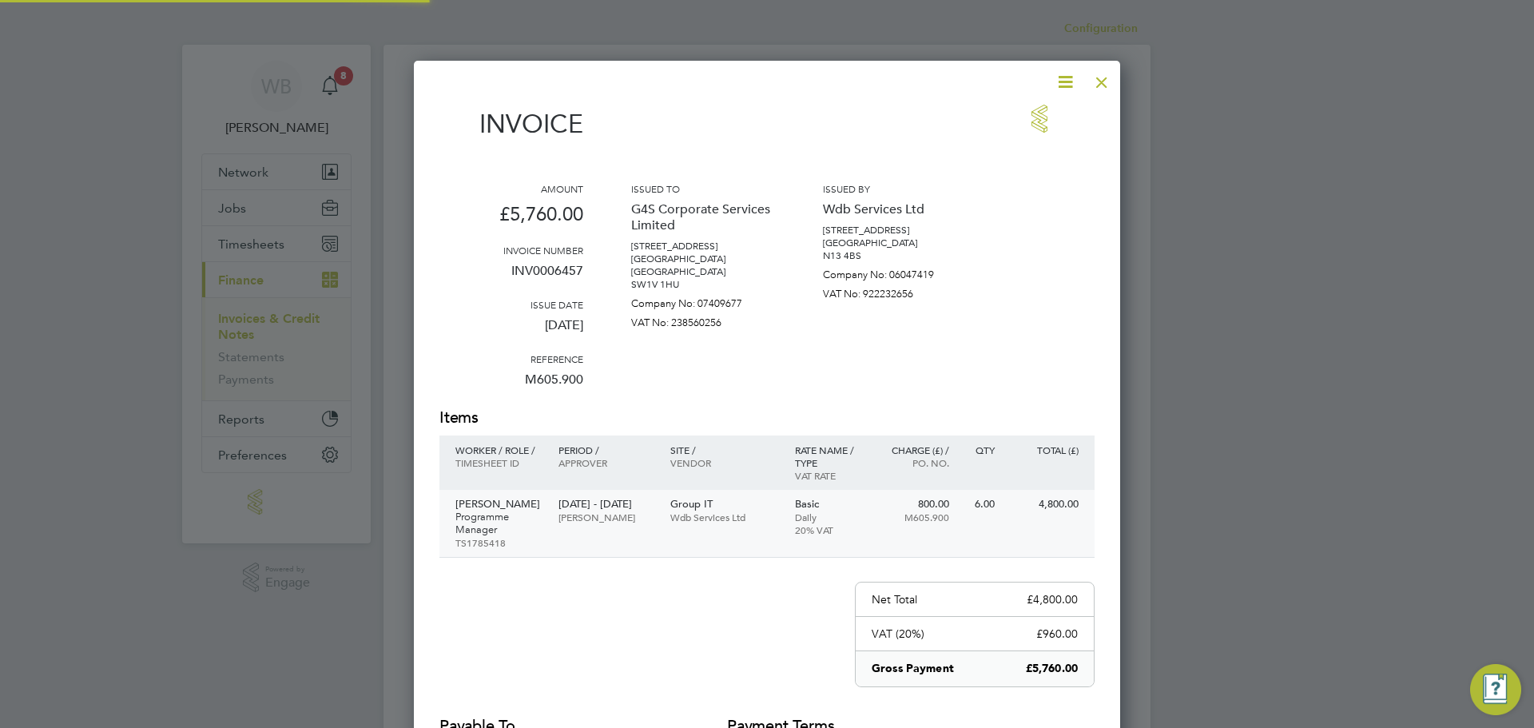
scroll to position [830, 707]
click at [1065, 79] on icon at bounding box center [1066, 82] width 20 height 20
click at [1053, 109] on li "Download Invoice" at bounding box center [1017, 120] width 110 height 22
click at [1104, 74] on div at bounding box center [1102, 78] width 29 height 29
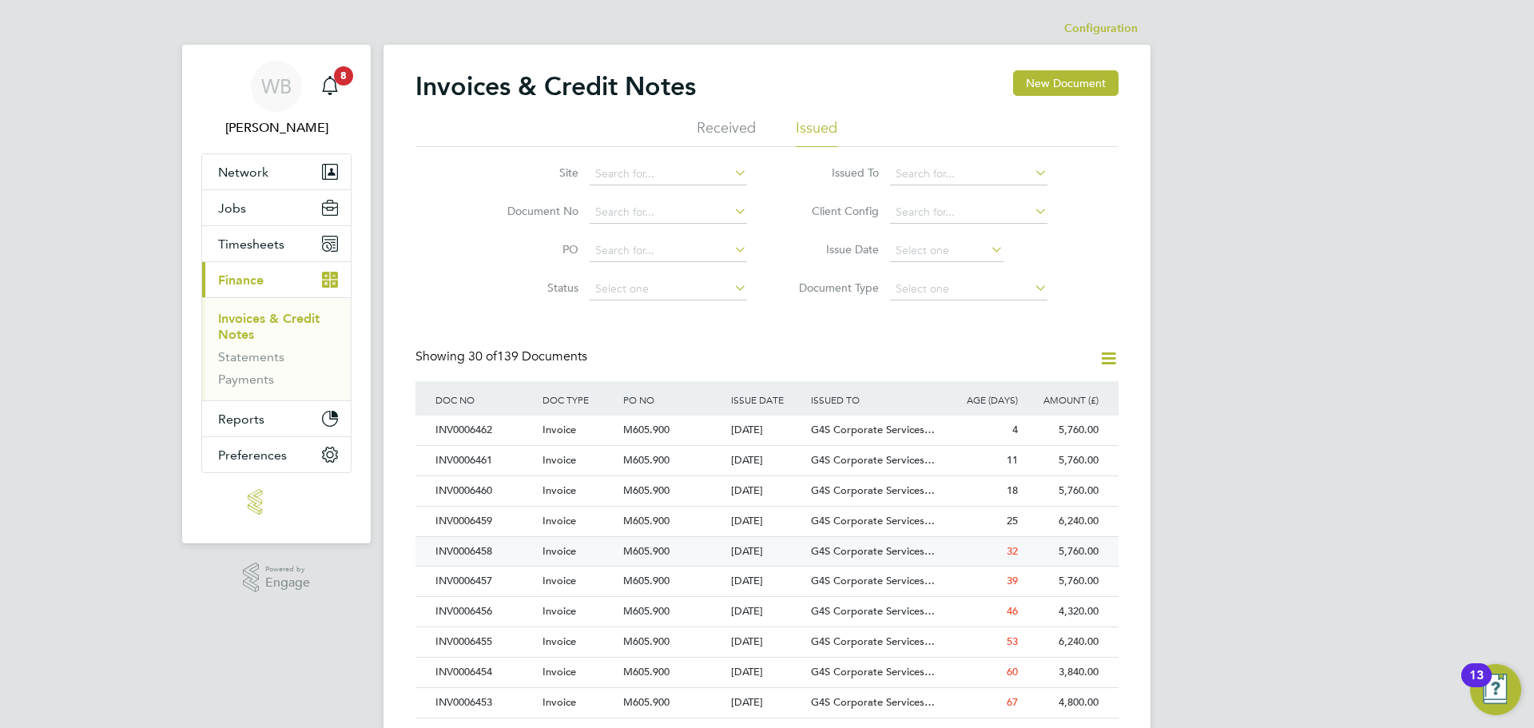
click at [484, 555] on div "INV0006458" at bounding box center [485, 552] width 107 height 30
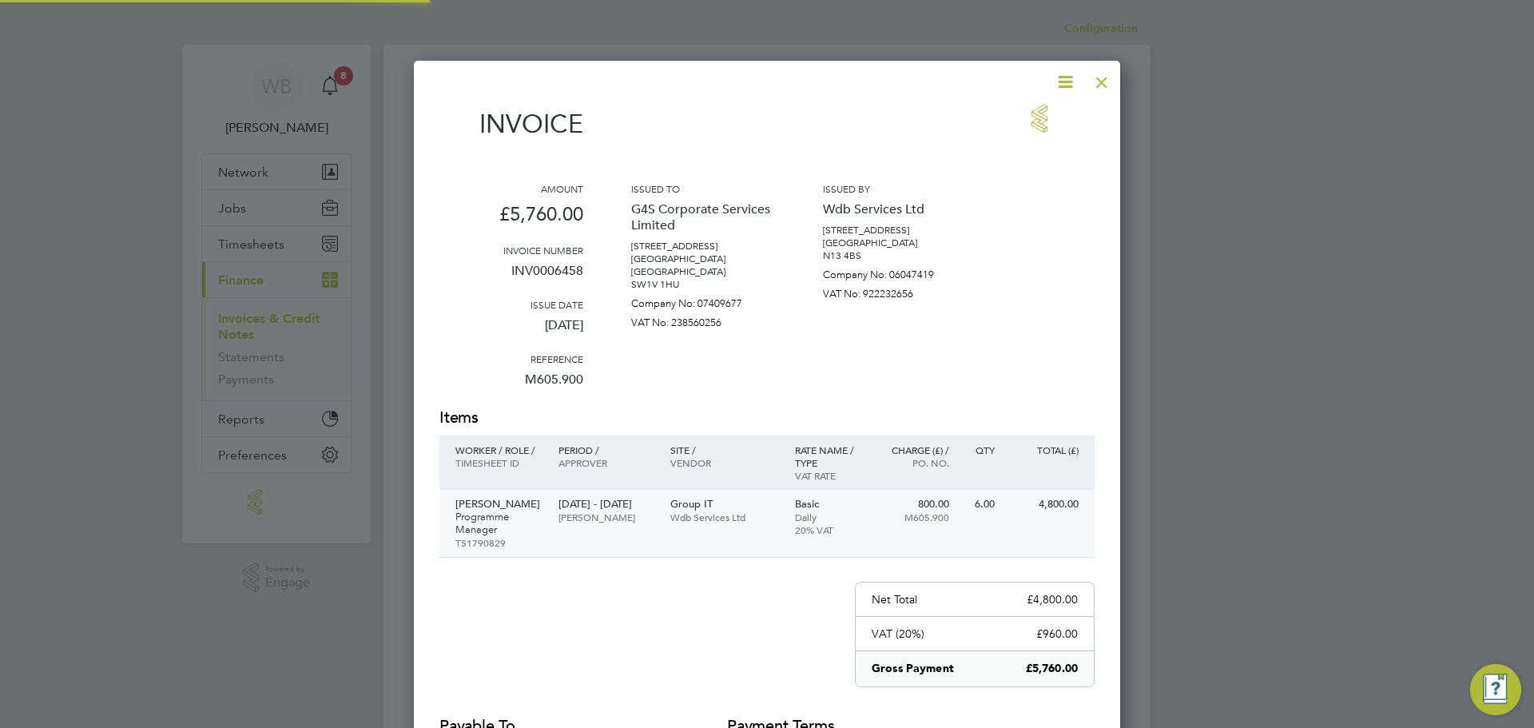
scroll to position [830, 707]
click at [1046, 81] on div at bounding box center [758, 82] width 636 height 20
click at [1057, 83] on icon at bounding box center [1066, 82] width 20 height 20
click at [1027, 118] on li "Download Invoice" at bounding box center [1017, 120] width 110 height 22
click at [1099, 80] on div at bounding box center [1102, 78] width 29 height 29
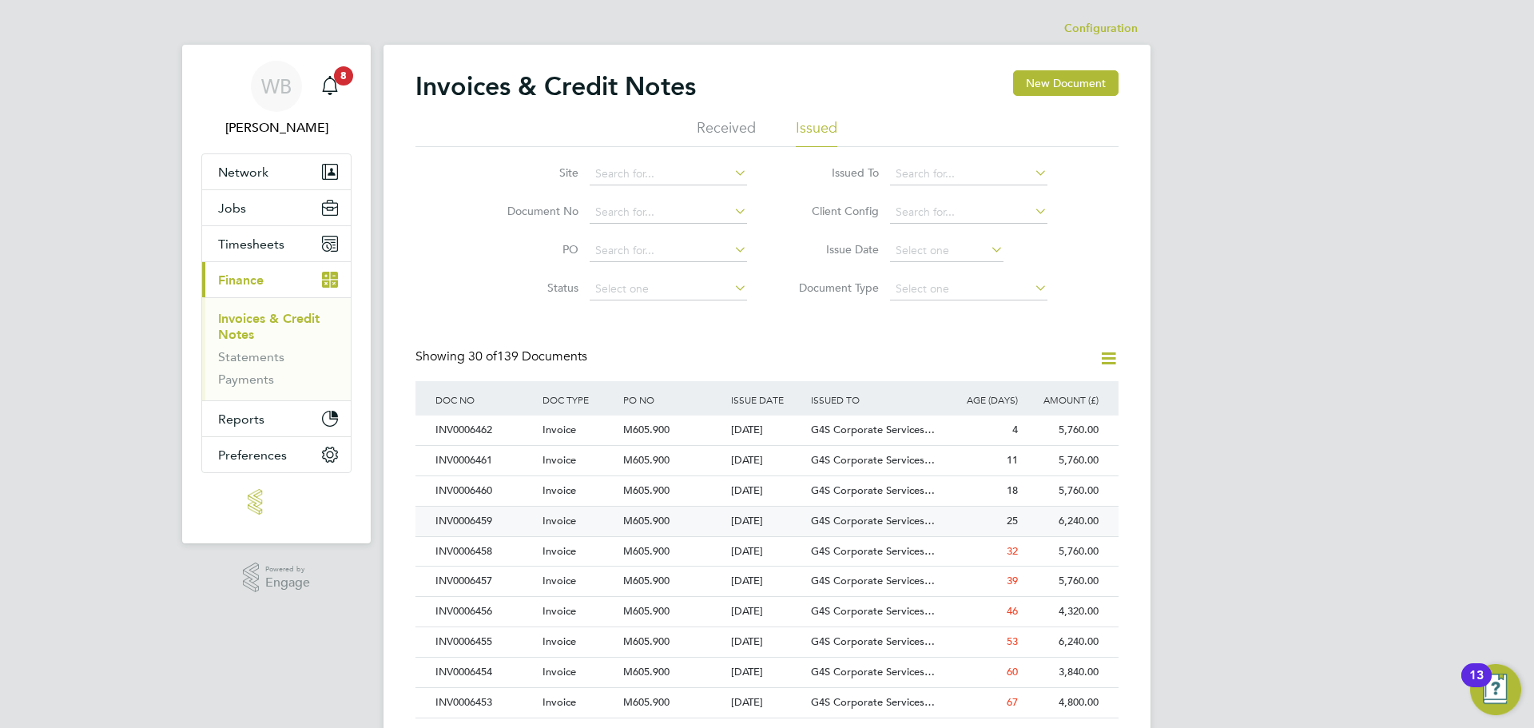
click at [476, 515] on div "INV0006459" at bounding box center [485, 522] width 107 height 30
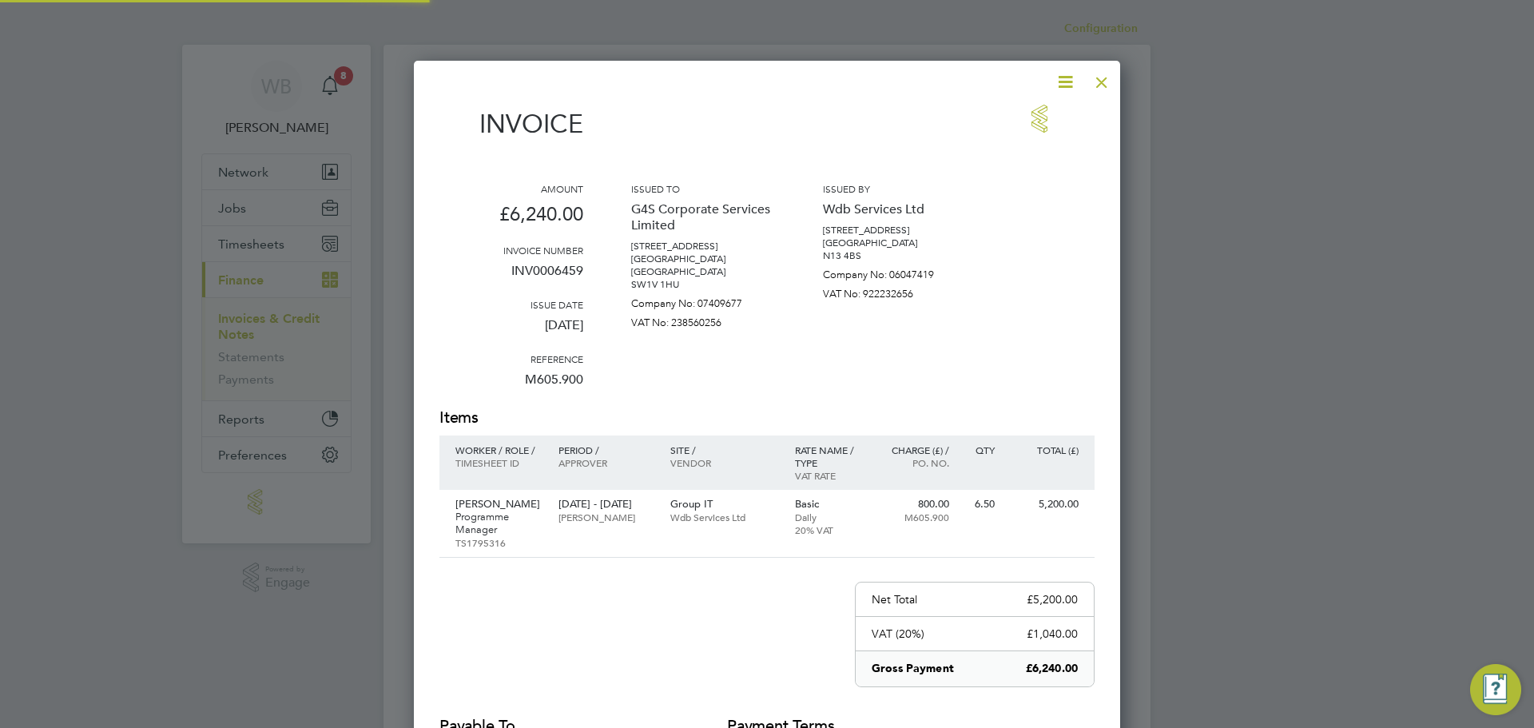
scroll to position [830, 707]
click at [1057, 86] on icon at bounding box center [1066, 82] width 20 height 20
click at [1001, 119] on li "Download Invoice" at bounding box center [1017, 120] width 110 height 22
click at [1104, 81] on div at bounding box center [1102, 78] width 29 height 29
